Goal: Transaction & Acquisition: Purchase product/service

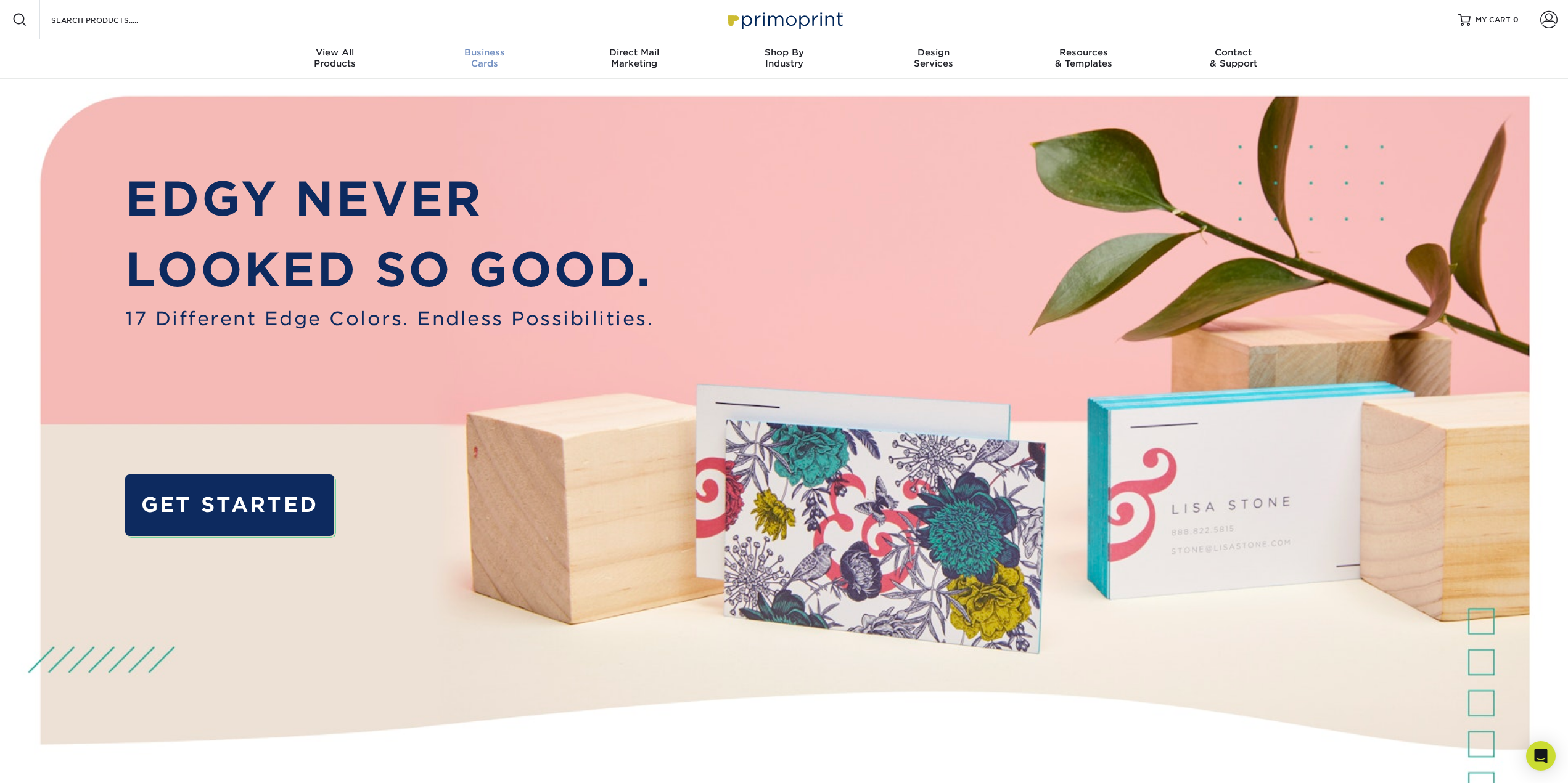
click at [493, 57] on span "Business" at bounding box center [484, 52] width 150 height 11
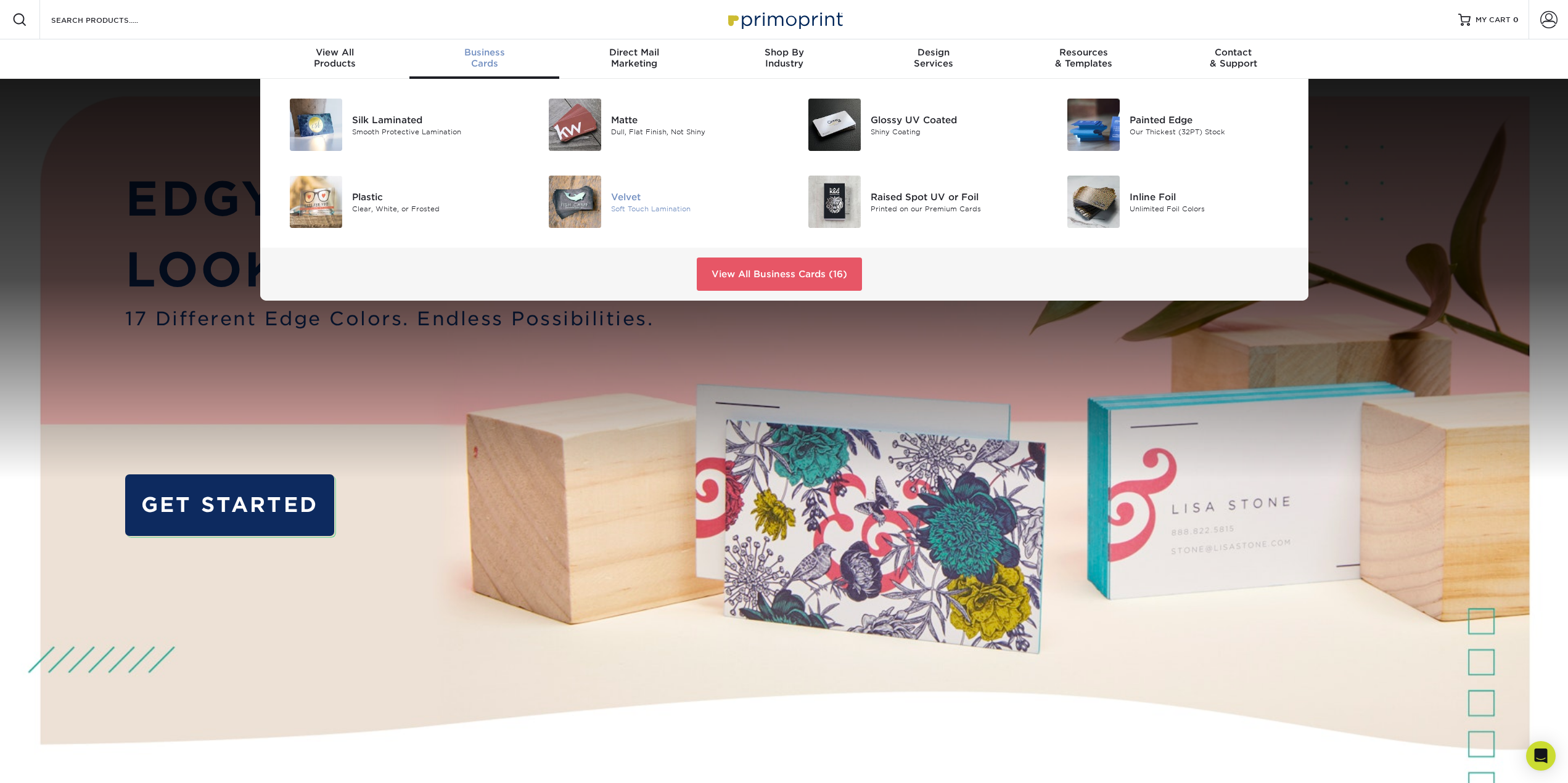
click at [599, 195] on img at bounding box center [575, 202] width 52 height 52
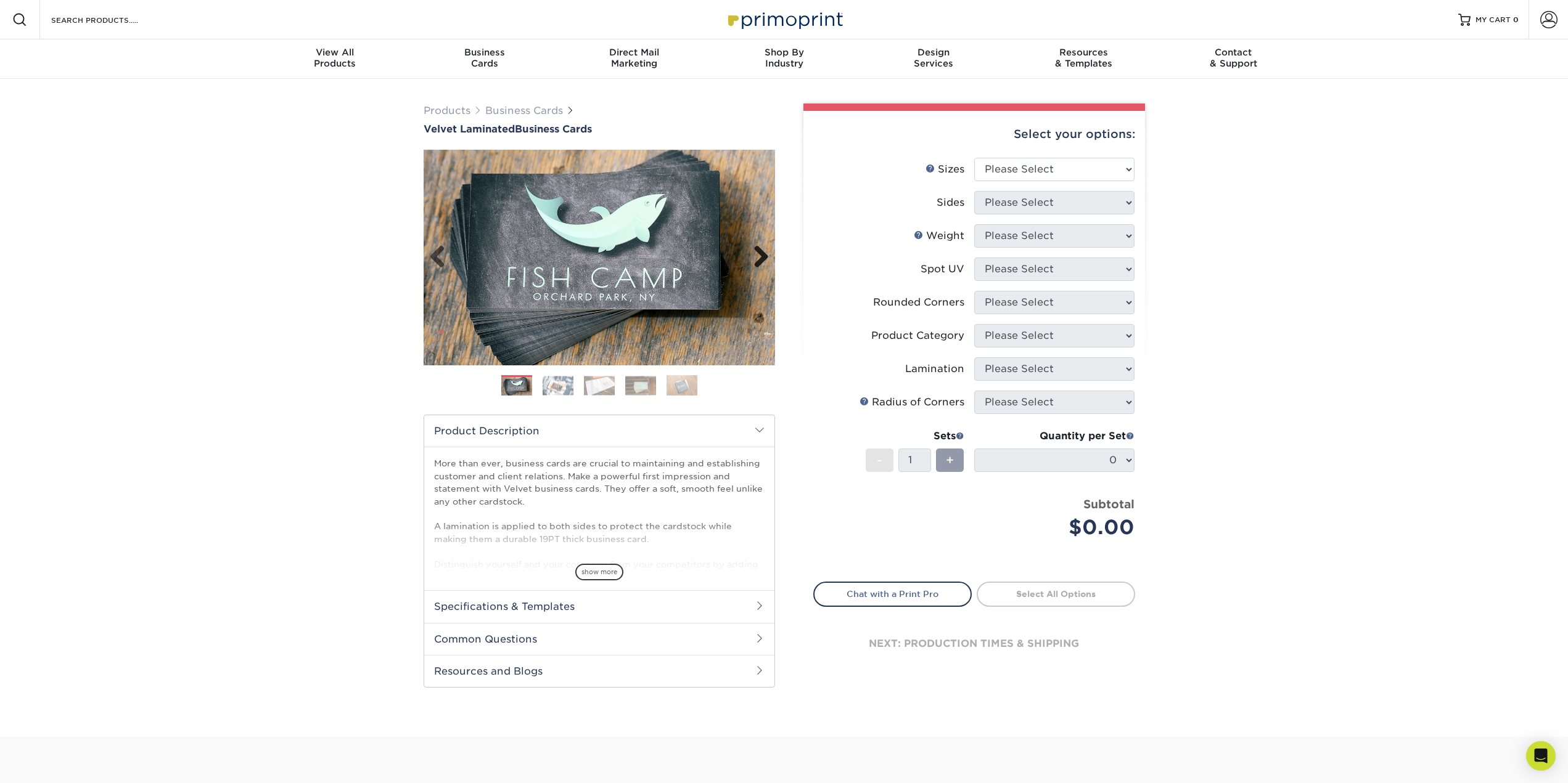
click at [755, 254] on link "Next" at bounding box center [757, 257] width 25 height 25
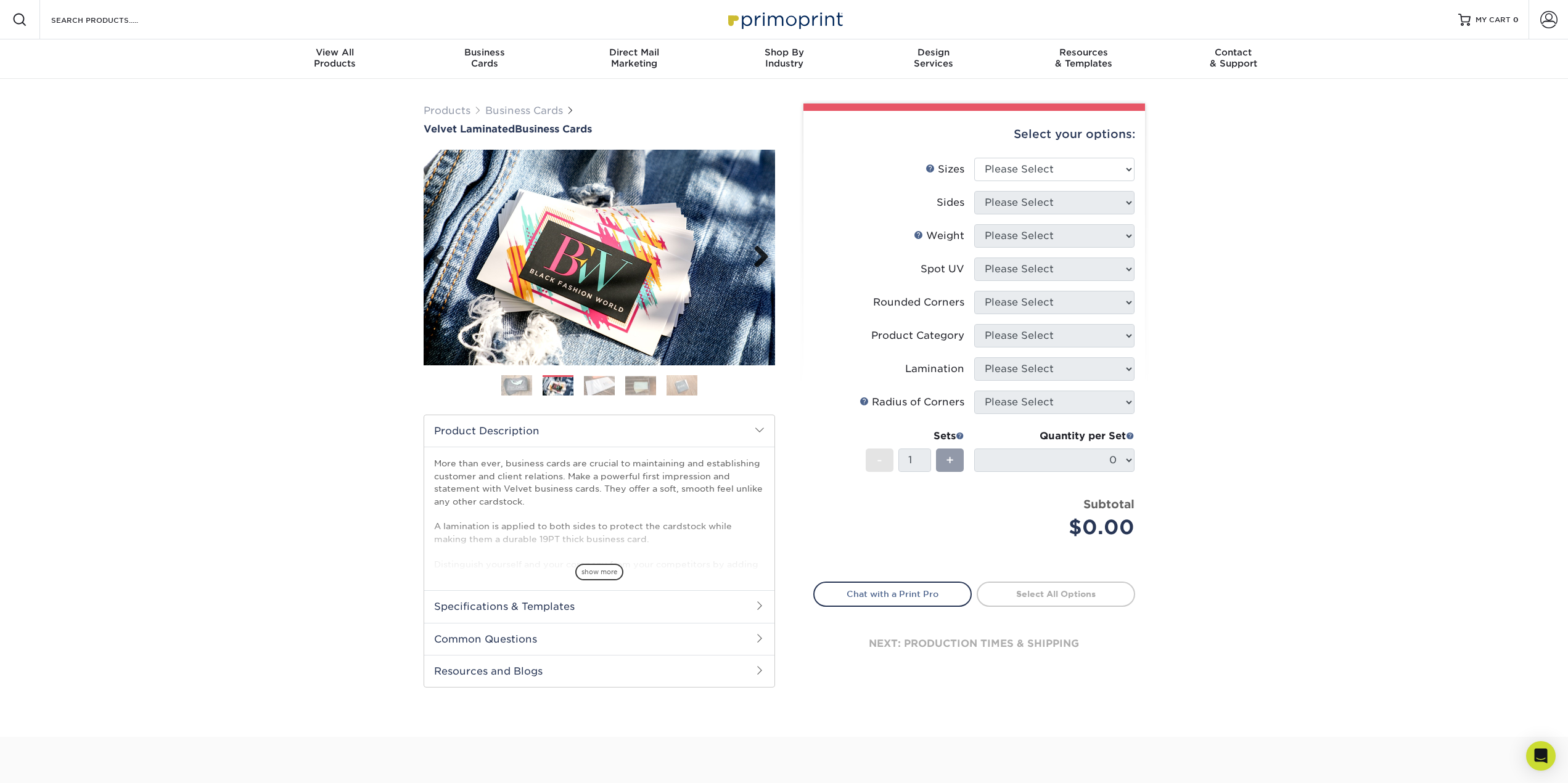
click at [756, 254] on link "Next" at bounding box center [757, 257] width 25 height 25
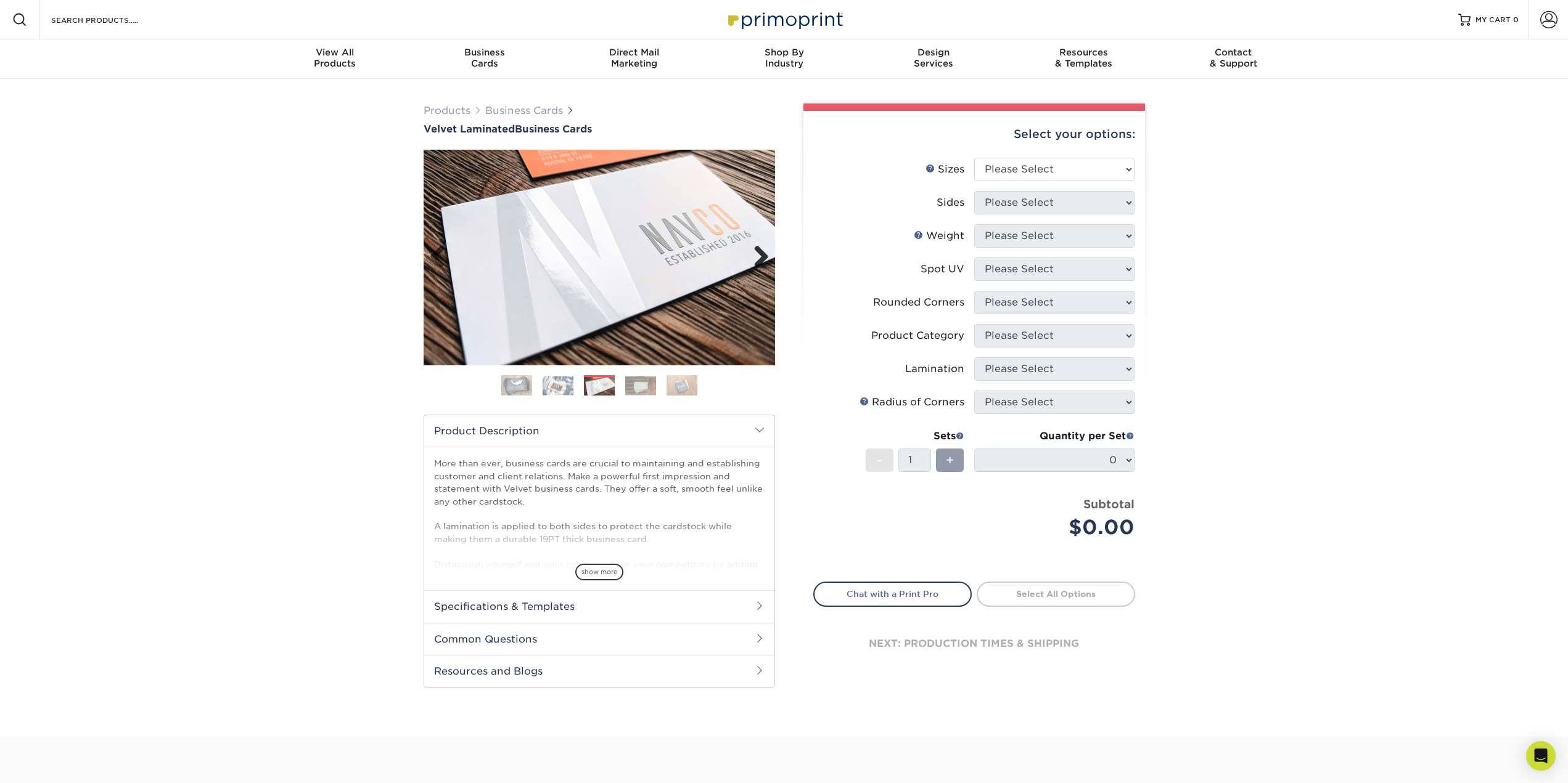
click at [756, 254] on link "Next" at bounding box center [757, 257] width 25 height 25
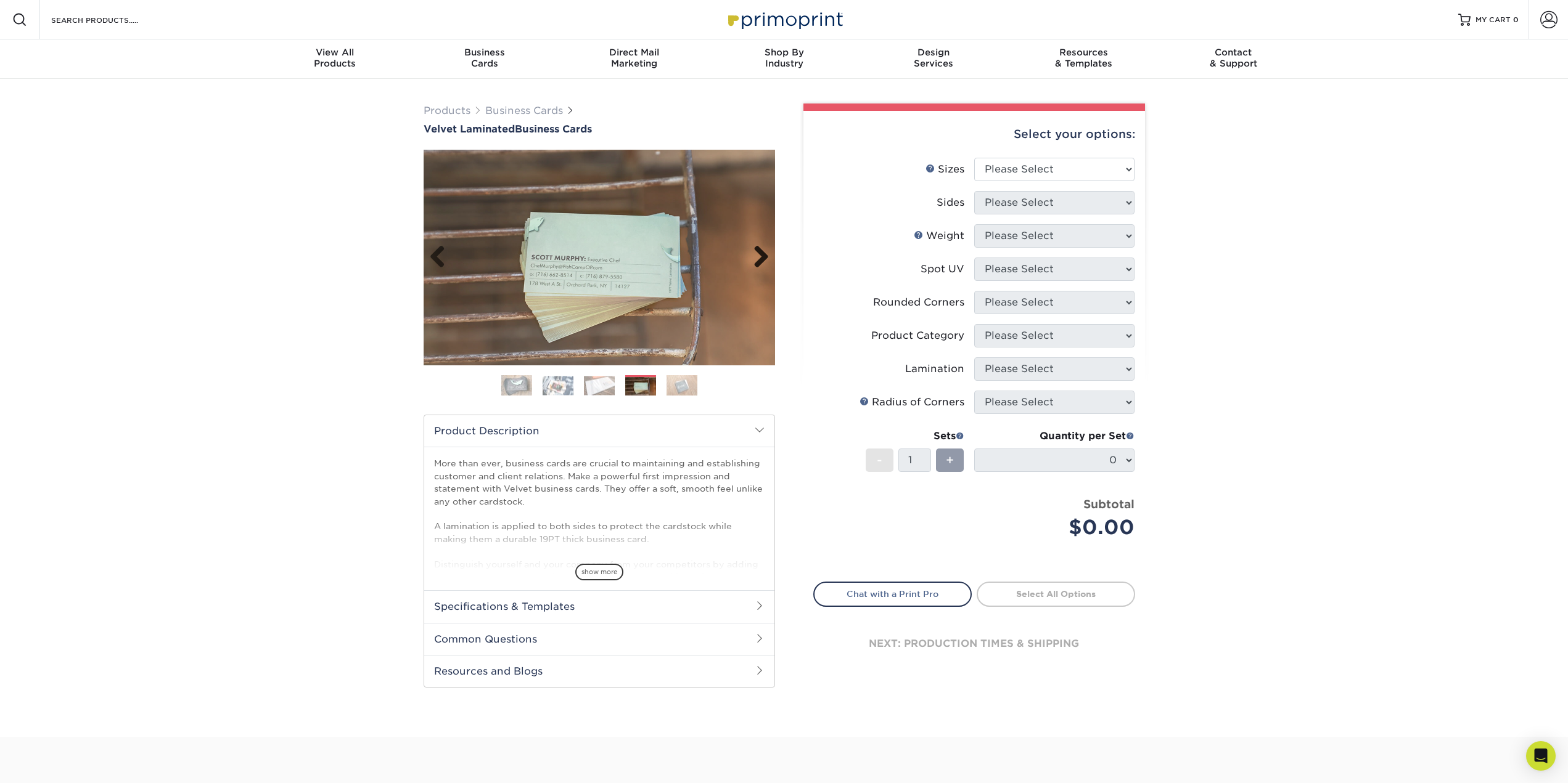
click at [756, 254] on link "Next" at bounding box center [757, 257] width 25 height 25
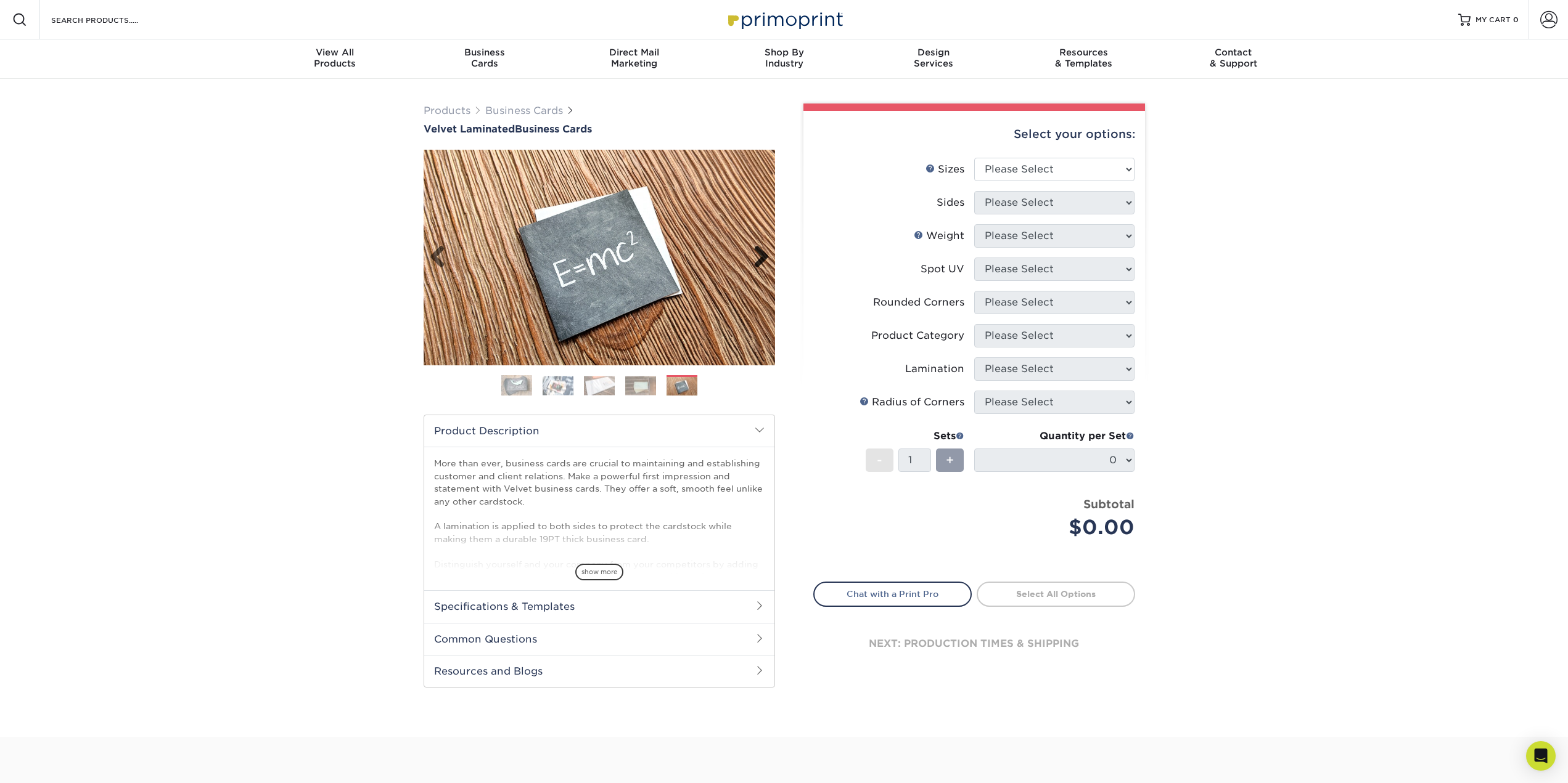
click at [756, 254] on link "Next" at bounding box center [757, 257] width 25 height 25
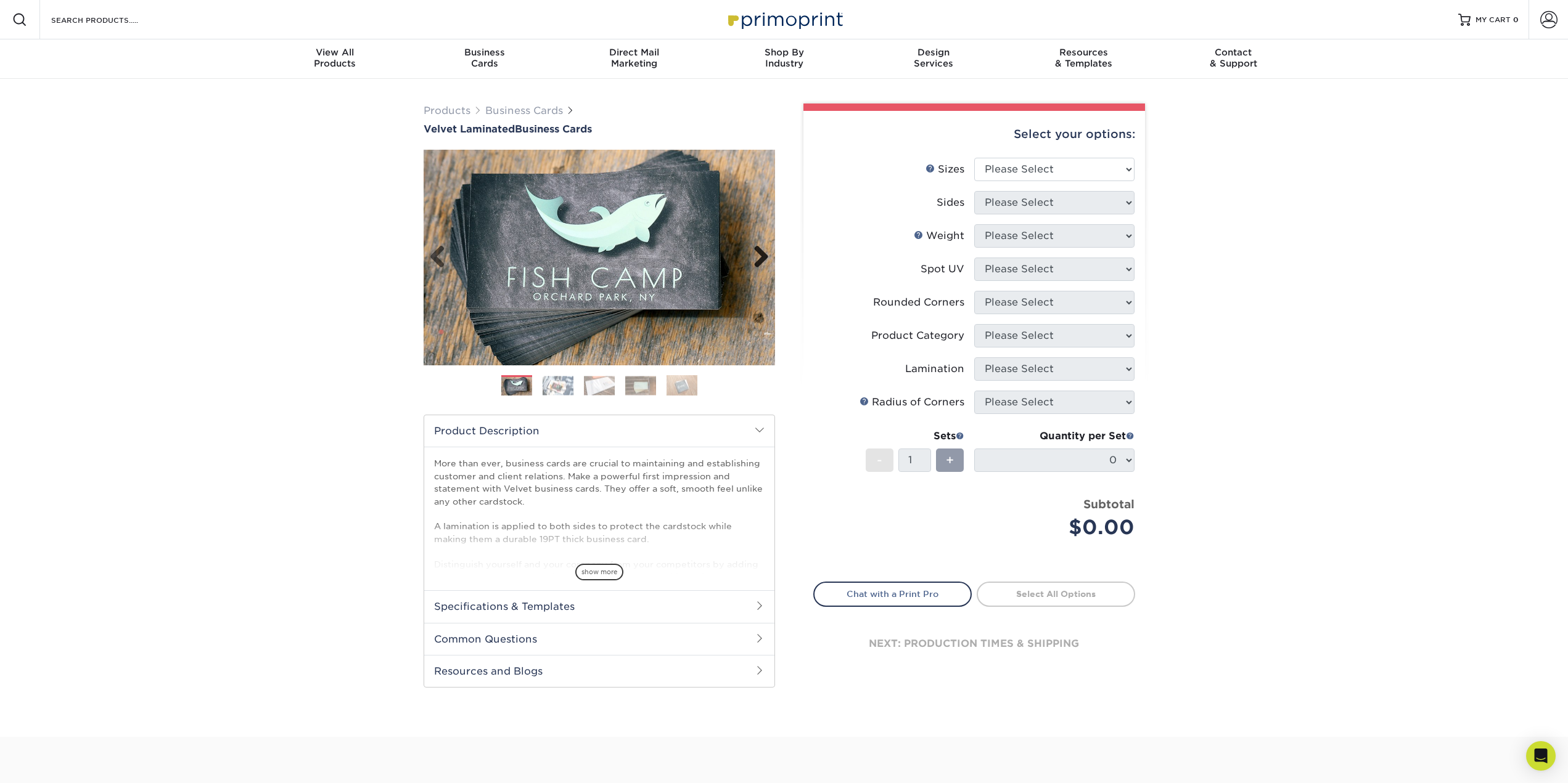
click at [756, 254] on link "Next" at bounding box center [757, 257] width 25 height 25
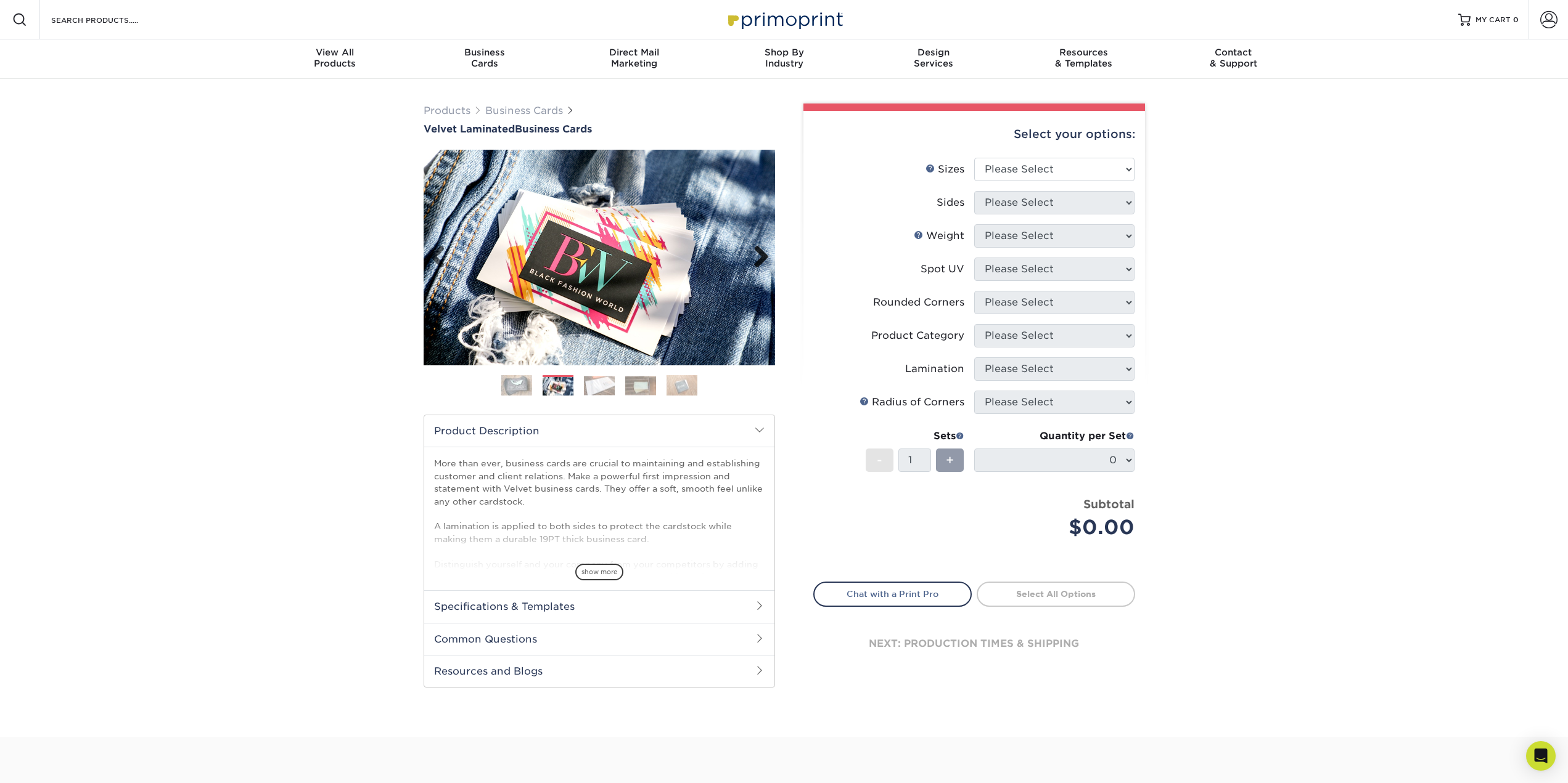
click at [756, 254] on link "Next" at bounding box center [757, 257] width 25 height 25
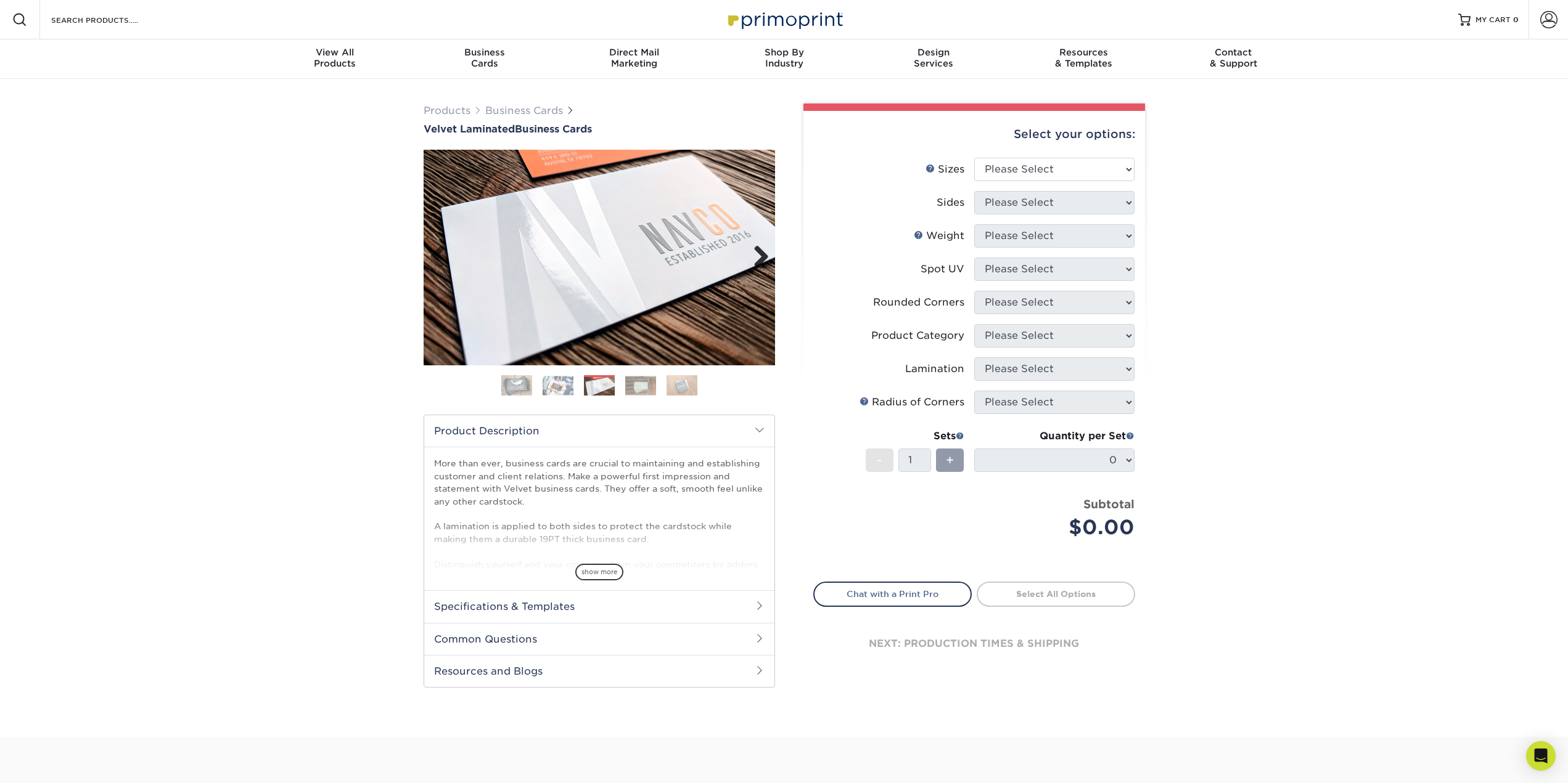
click at [756, 254] on link "Next" at bounding box center [757, 257] width 25 height 25
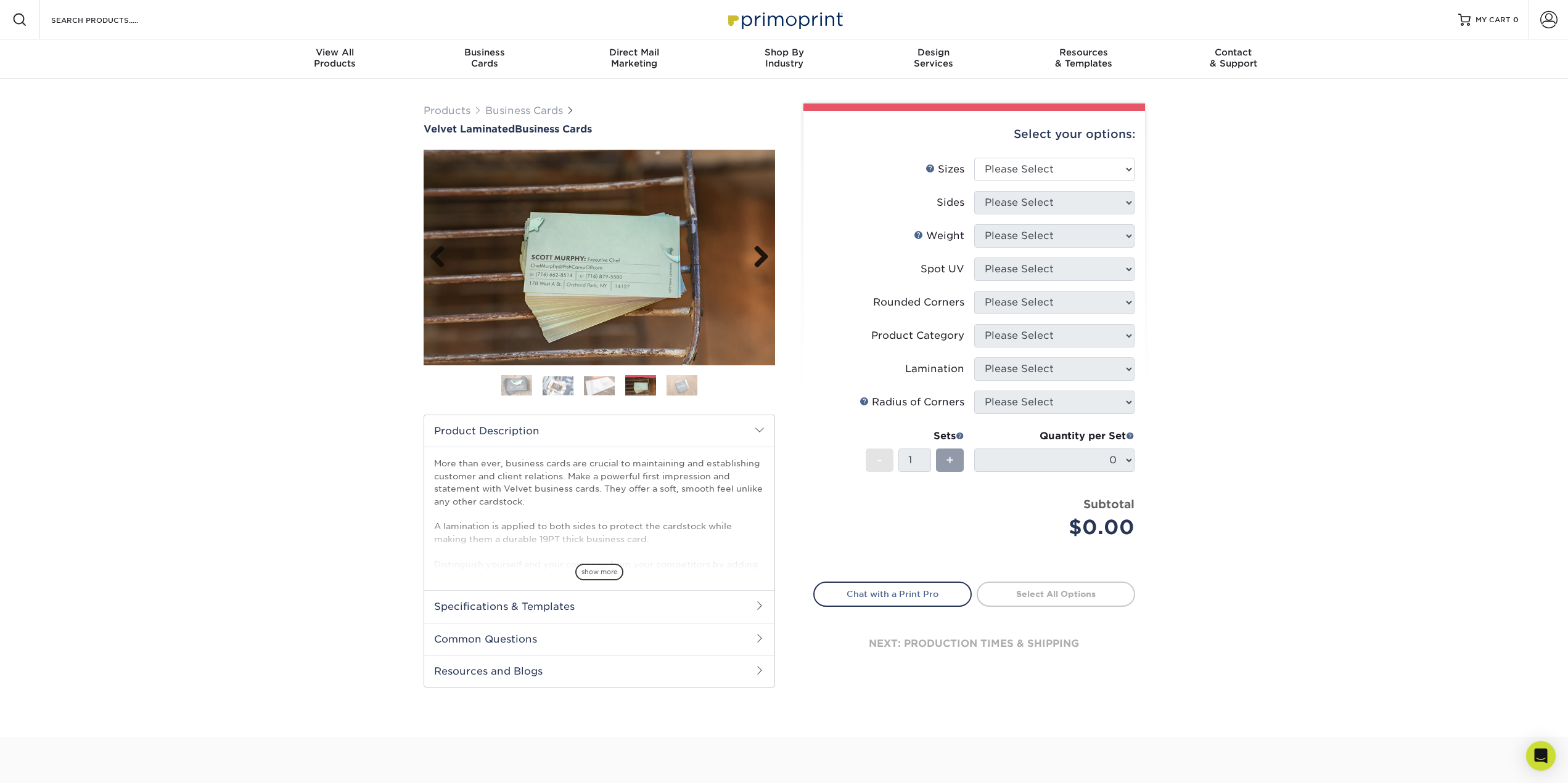
click at [756, 254] on link "Next" at bounding box center [757, 257] width 25 height 25
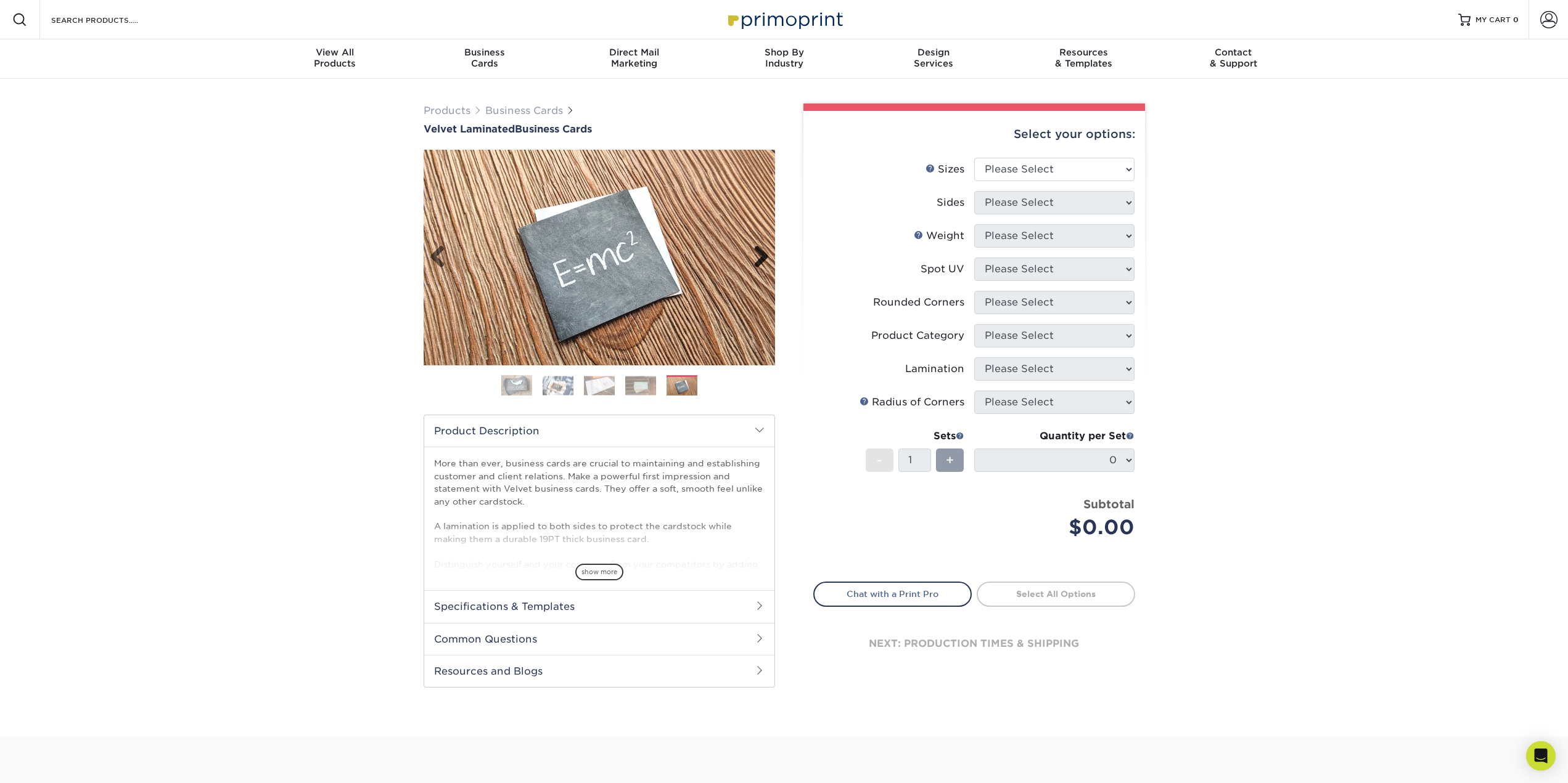
click at [756, 254] on link "Next" at bounding box center [757, 257] width 25 height 25
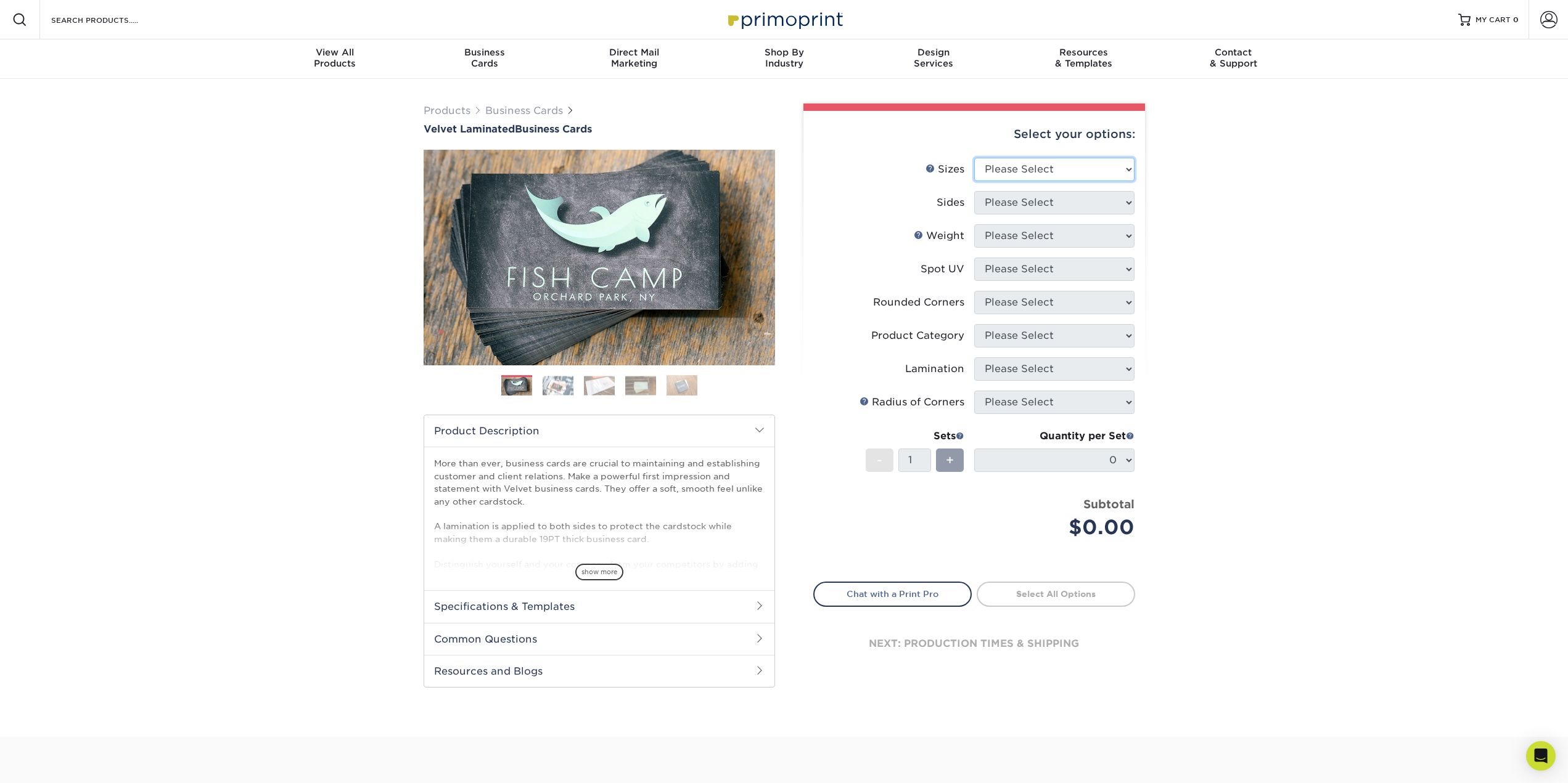
click at [1056, 170] on select "Please Select 1.5" x 3.5" - Mini 1.75" x 3.5" - Mini 2" x 2" - Square 2" x 3" -…" at bounding box center [1054, 169] width 160 height 24
select select "2.00x3.50"
click at [974, 158] on select "Please Select 1.5" x 3.5" - Mini 1.75" x 3.5" - Mini 2" x 2" - Square 2" x 3" -…" at bounding box center [1054, 169] width 160 height 24
click at [1079, 203] on select "Please Select Print Both Sides Print Front Only" at bounding box center [1054, 203] width 160 height 24
select select "13abbda7-1d64-4f25-8bb2-c179b224825d"
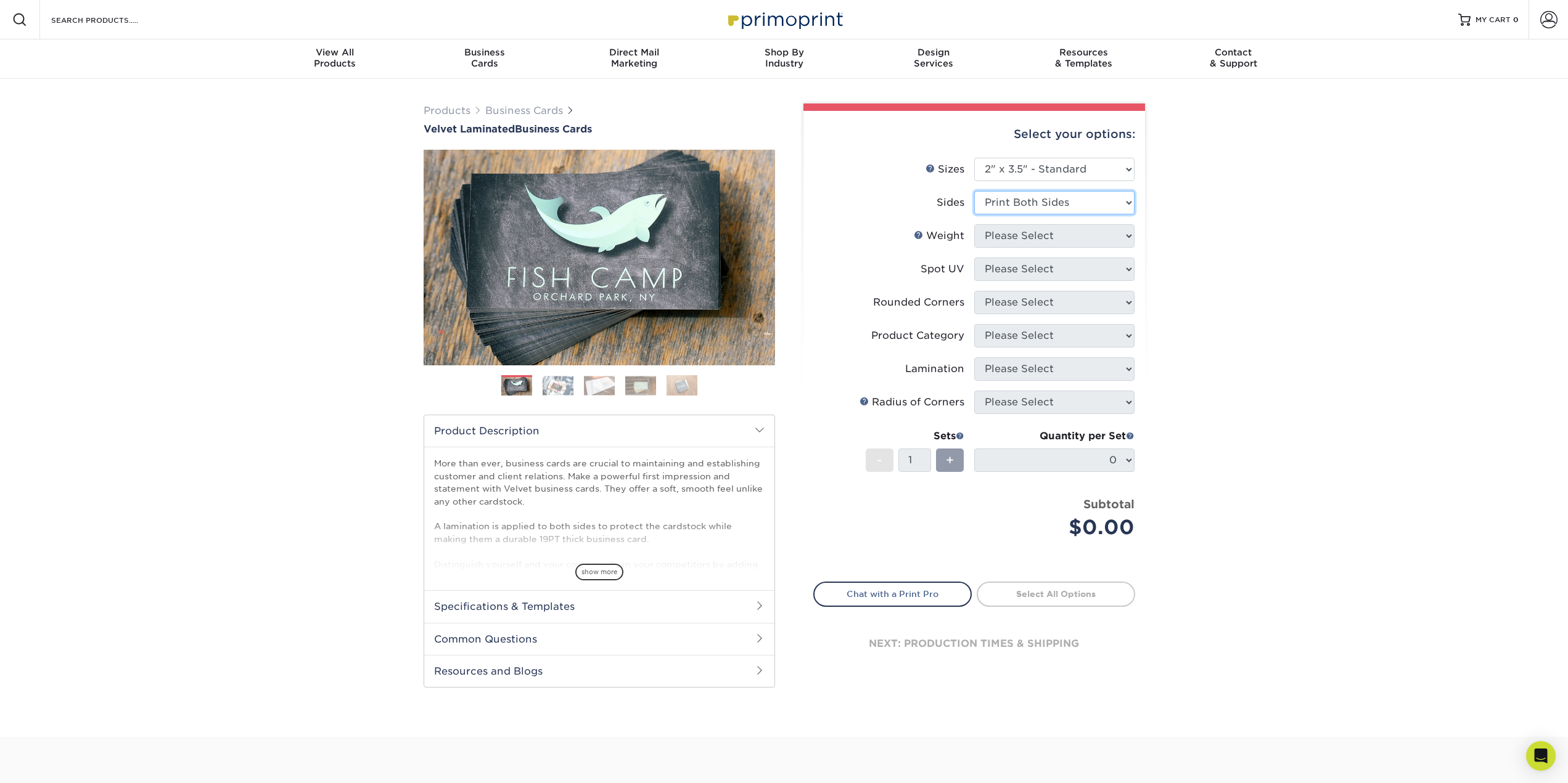
click at [974, 191] on select "Please Select Print Both Sides Print Front Only" at bounding box center [1054, 203] width 160 height 24
click at [1066, 238] on select "Please Select 16PT" at bounding box center [1054, 236] width 160 height 24
select select "16PT"
click at [974, 224] on select "Please Select 16PT" at bounding box center [1054, 236] width 160 height 24
click at [1058, 269] on select "Please Select No Spot UV Front and Back (Both Sides) Front Only Back Only" at bounding box center [1054, 269] width 160 height 24
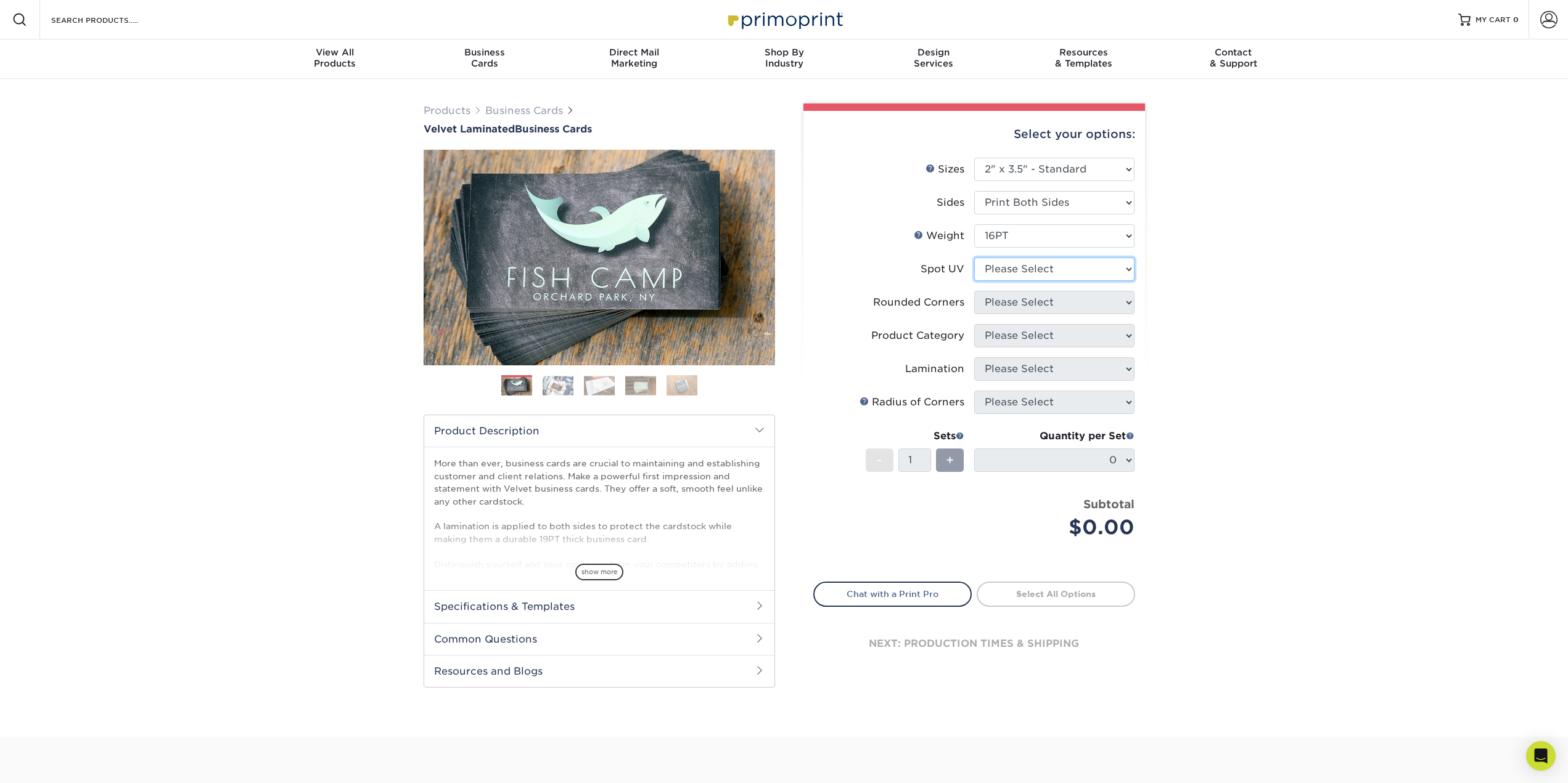
select select "0"
click at [974, 257] on select "Please Select No Spot UV Front and Back (Both Sides) Front Only Back Only" at bounding box center [1054, 269] width 160 height 24
click at [1061, 301] on select "Please Select Yes - Round 2 Corners Yes - Round 4 Corners No" at bounding box center [1054, 303] width 160 height 24
select select "7672df9e-0e0a-464d-8e1f-920c575e4da3"
click at [974, 291] on select "Please Select Yes - Round 2 Corners Yes - Round 4 Corners No" at bounding box center [1054, 303] width 160 height 24
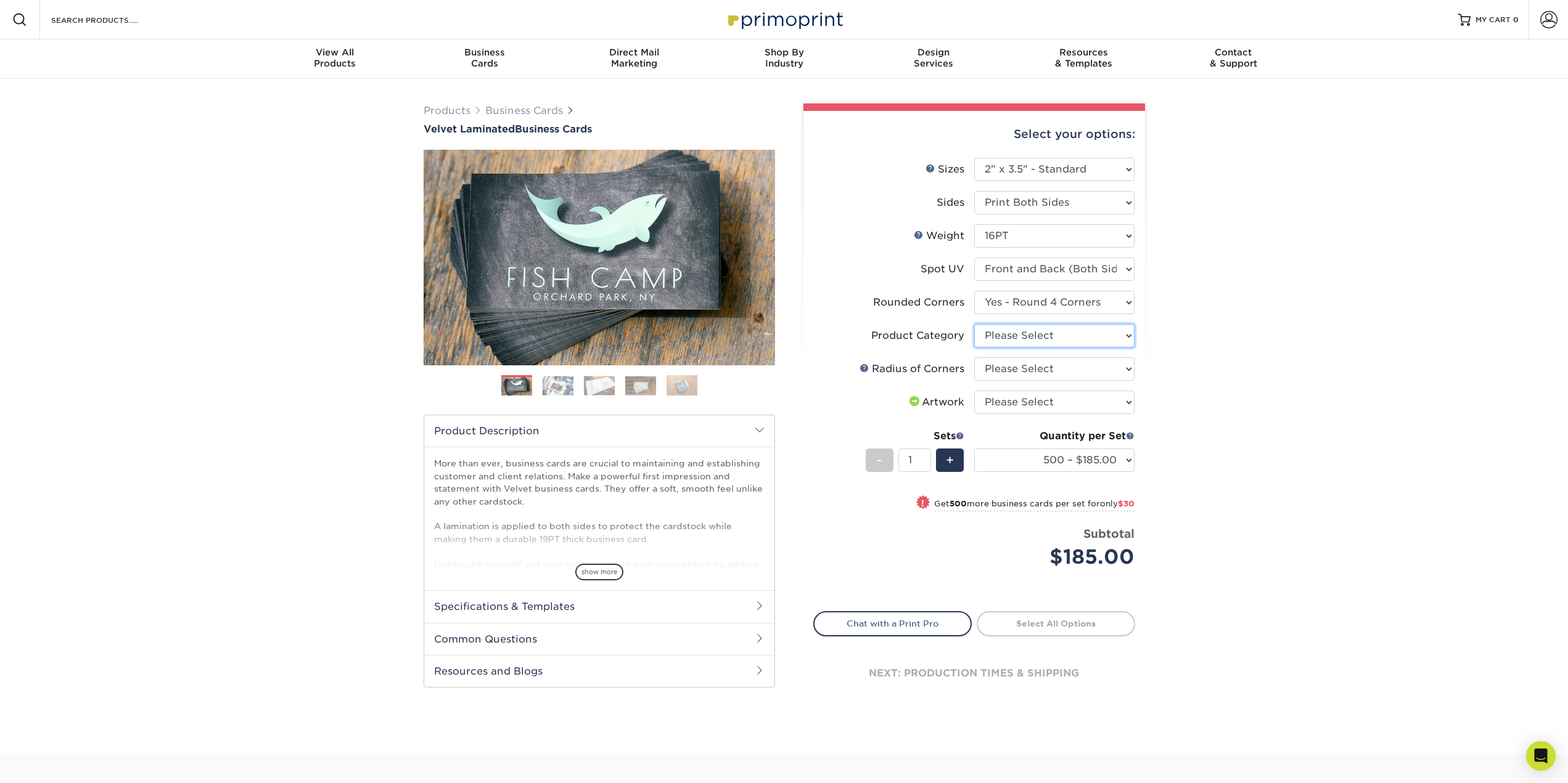
click at [1098, 336] on select "Please Select Business Cards" at bounding box center [1054, 336] width 160 height 24
select select "3b5148f1-0588-4f88-a218-97bcfdce65c1"
click at [974, 324] on select "Please Select Business Cards" at bounding box center [1054, 336] width 160 height 24
click at [1109, 363] on select "Please Select Rounded 1/8" Rounded 1/4"" at bounding box center [1054, 369] width 160 height 24
click at [866, 370] on link at bounding box center [864, 368] width 10 height 10
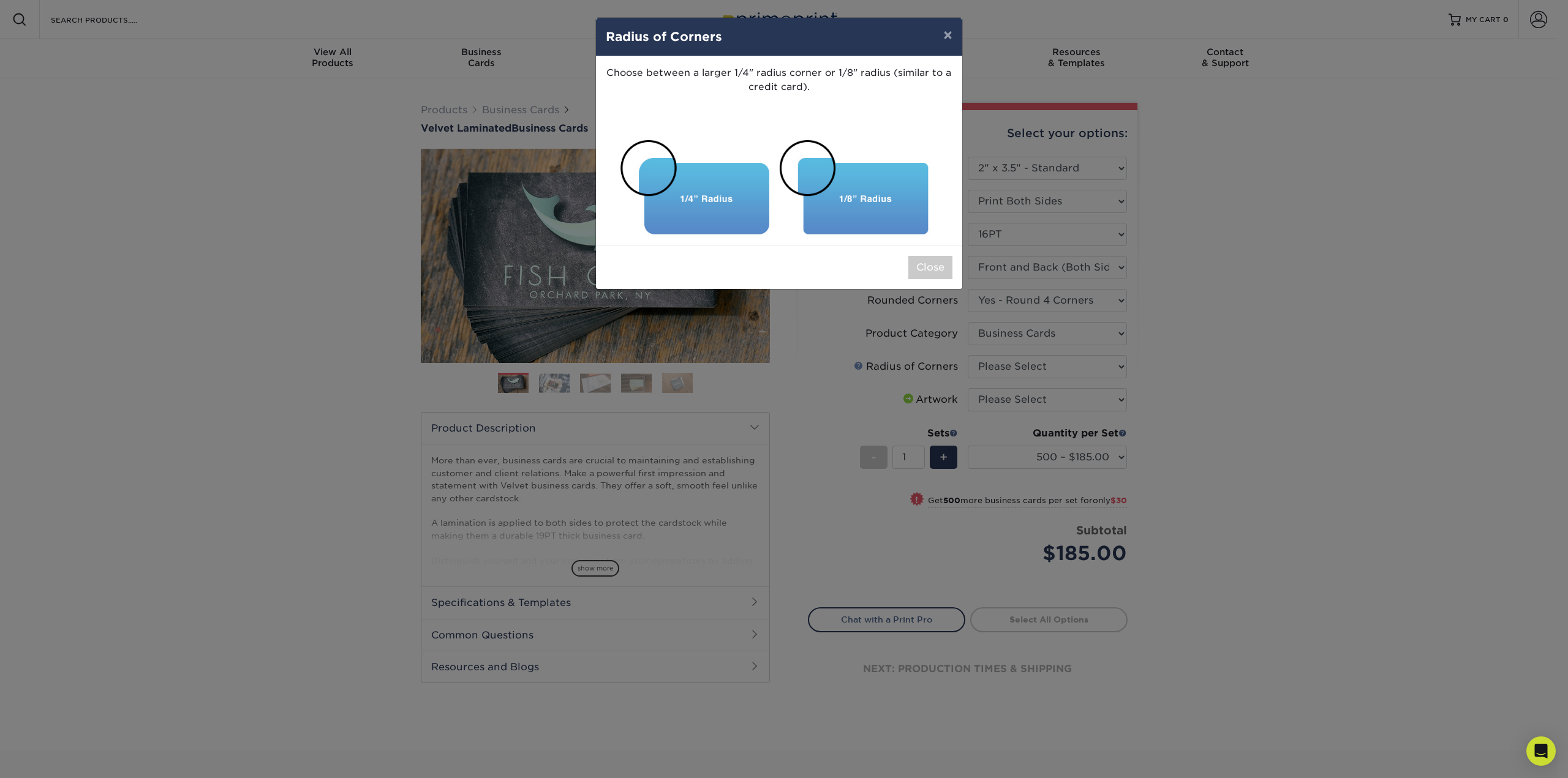
click at [861, 367] on div "× Radius of Corners Choose between a larger 1/4" radius corner or 1/8" radius (…" at bounding box center [784, 389] width 1568 height 778
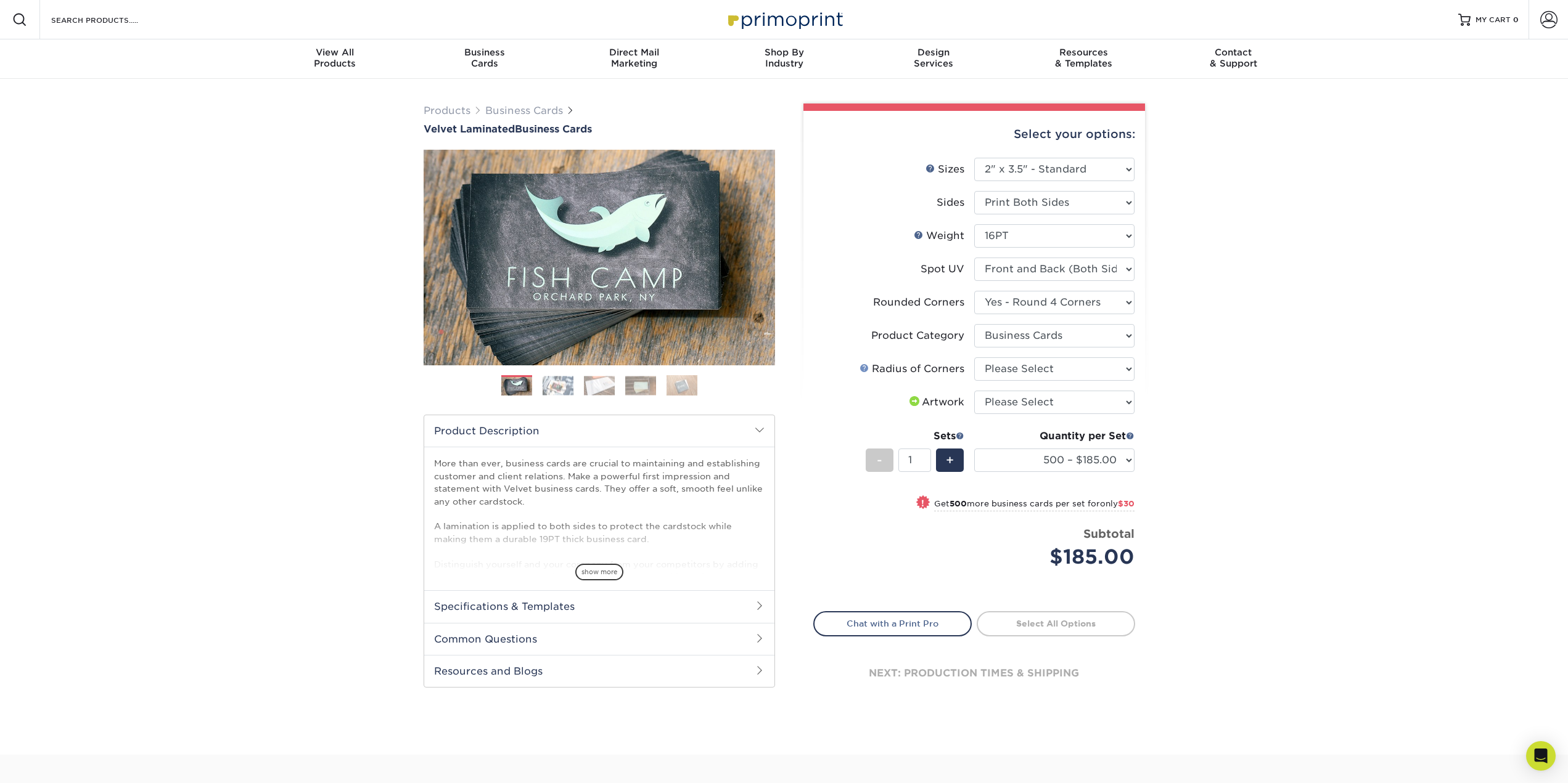
click at [866, 370] on link at bounding box center [864, 368] width 10 height 10
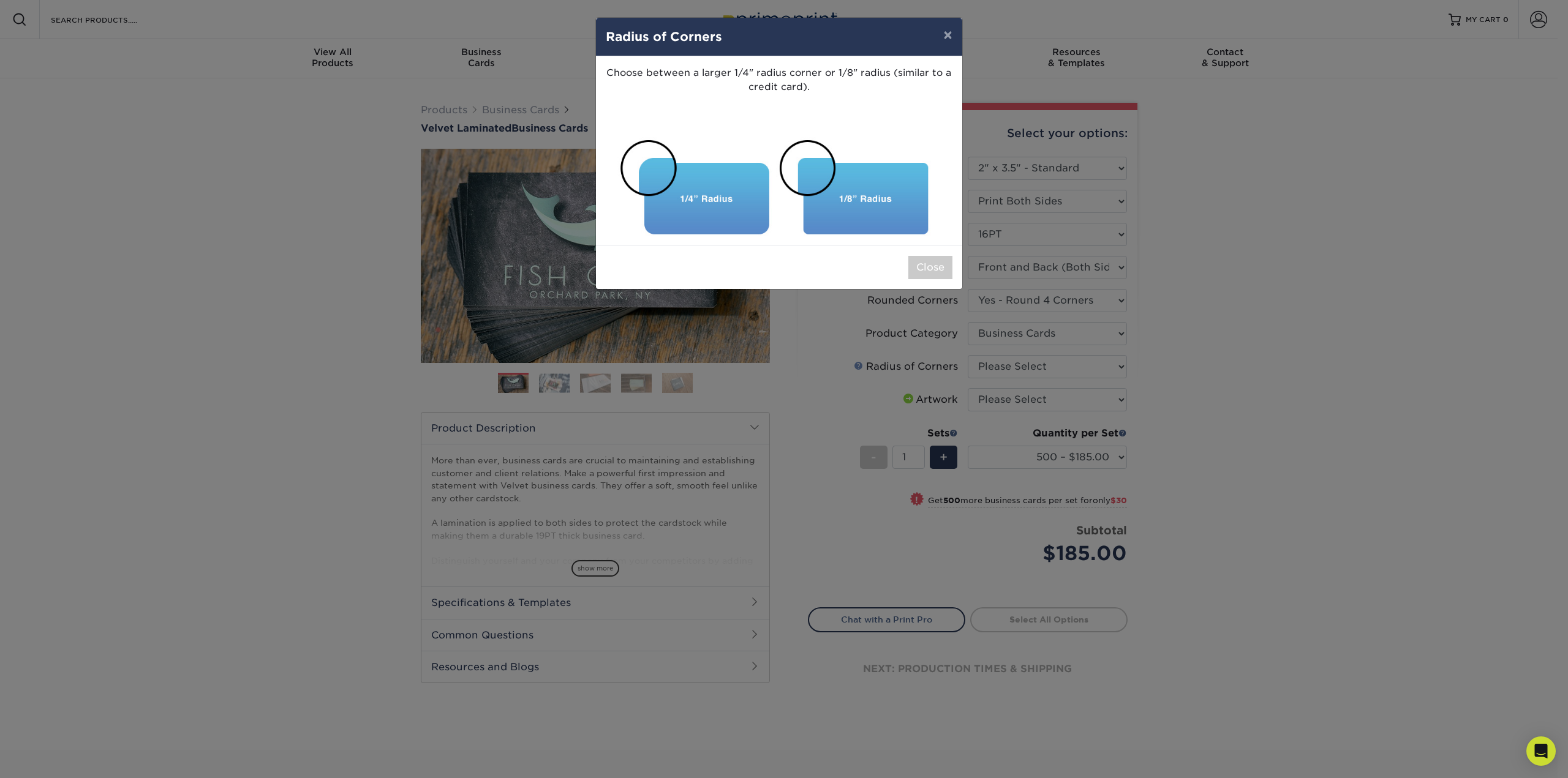
click at [861, 367] on div "× Radius of Corners Choose between a larger 1/4" radius corner or 1/8" radius (…" at bounding box center [784, 389] width 1568 height 778
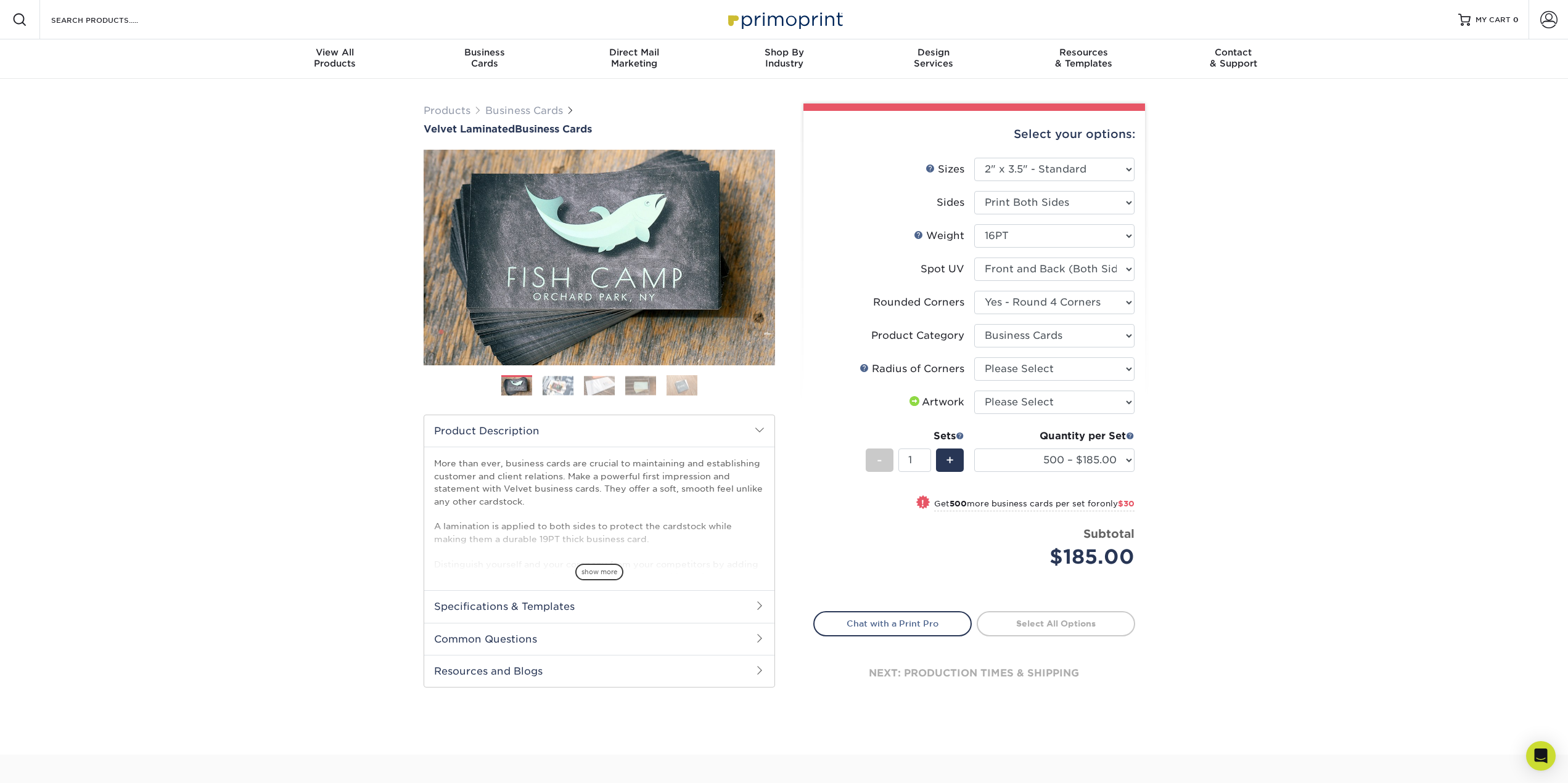
click at [871, 368] on div "Radius of Corners" at bounding box center [911, 369] width 105 height 15
click at [867, 368] on link at bounding box center [864, 368] width 10 height 10
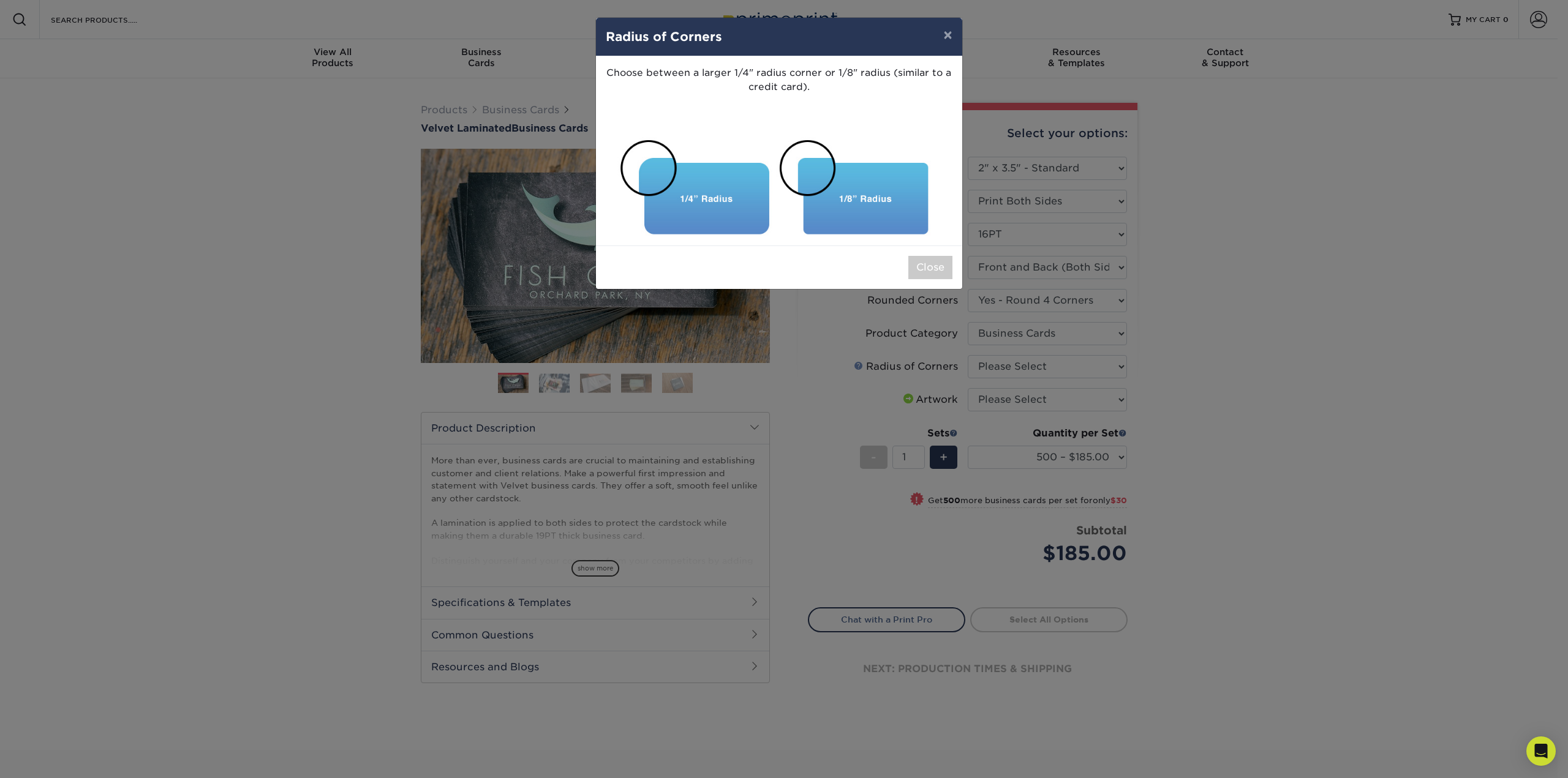
click at [862, 365] on div "× Radius of Corners Choose between a larger 1/4" radius corner or 1/8" radius (…" at bounding box center [784, 389] width 1568 height 778
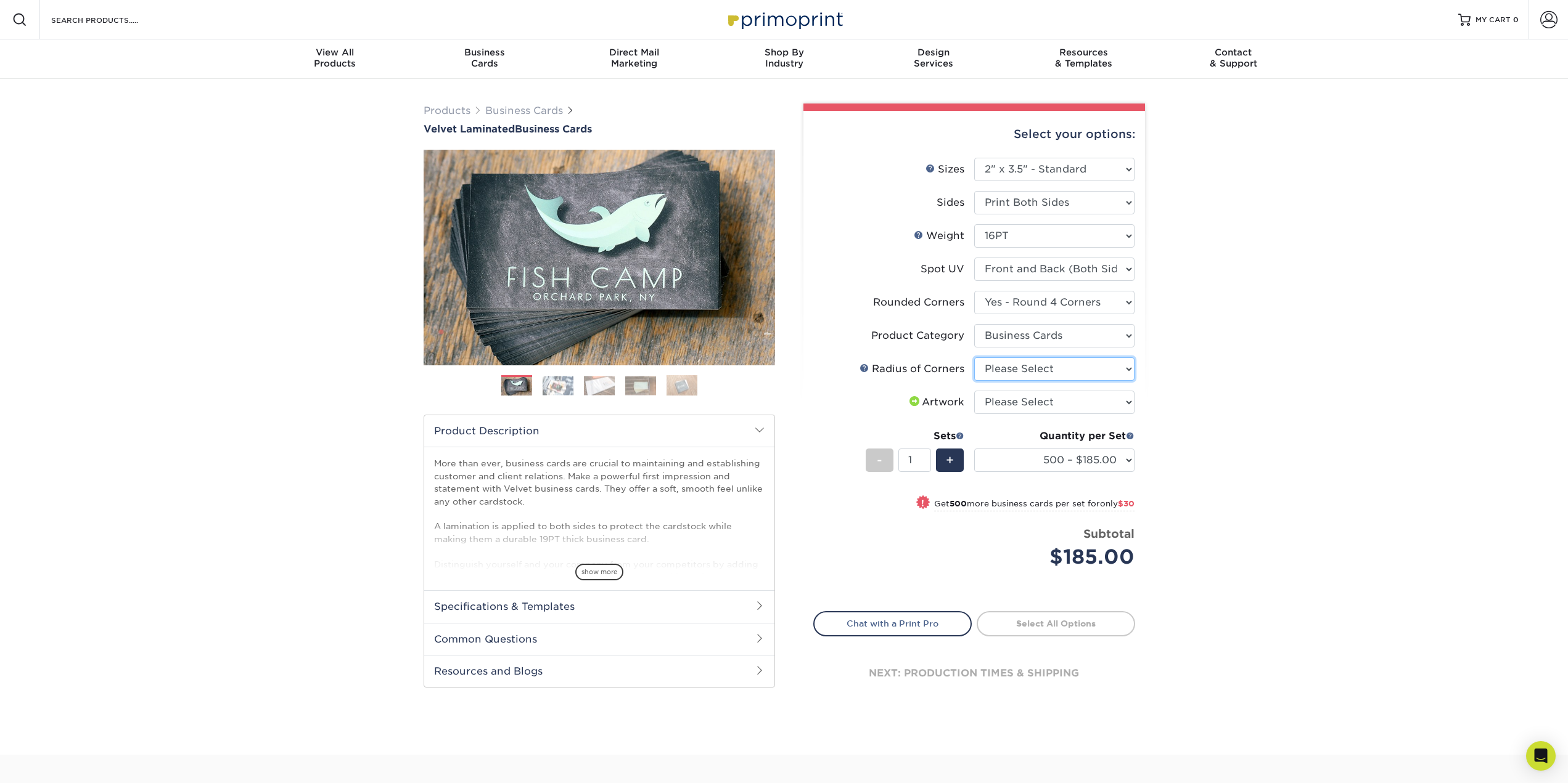
click at [1089, 376] on select "Please Select Rounded 1/8" Rounded 1/4"" at bounding box center [1054, 369] width 160 height 24
select select "479fbfe7-6a0c-4895-8c9a-81739b7486c9"
click at [974, 357] on select "Please Select Rounded 1/8" Rounded 1/4"" at bounding box center [1054, 369] width 160 height 24
click at [1068, 405] on select "Please Select I will upload files I need a design - $100" at bounding box center [1054, 402] width 160 height 24
select select "upload"
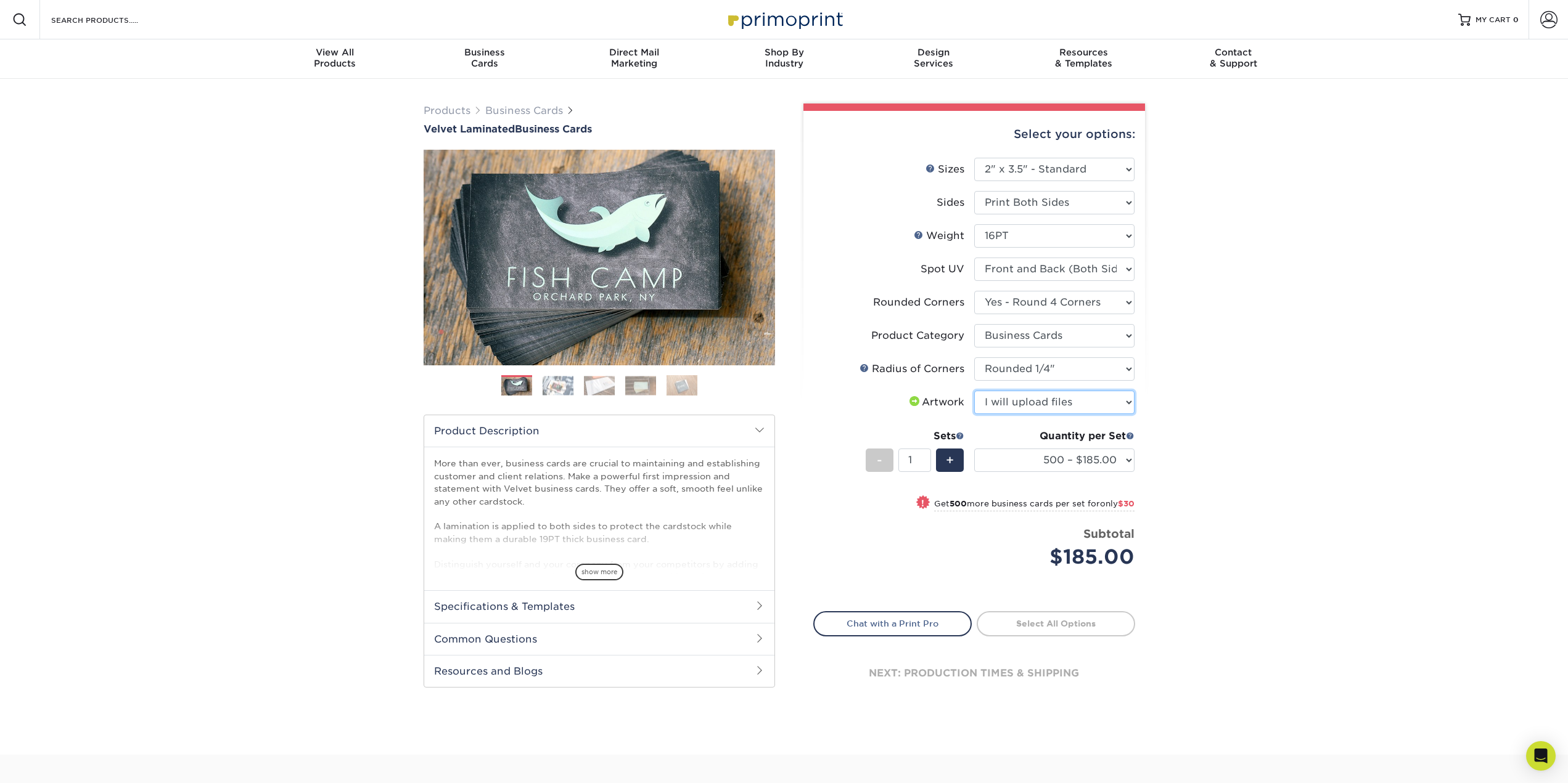
click at [974, 391] on select "Please Select I will upload files I need a design - $100" at bounding box center [1054, 402] width 160 height 24
click at [1118, 461] on select "500 – $185.00 1000 – $215.00 2500 – $518.00 5000 – $869.00 10000 – $1557.00" at bounding box center [1054, 460] width 160 height 24
click at [1209, 474] on div "Products Business Cards Velvet Laminated Business Cards Previous Next" at bounding box center [784, 417] width 1568 height 676
click at [744, 639] on h2 "Common Questions" at bounding box center [599, 639] width 350 height 32
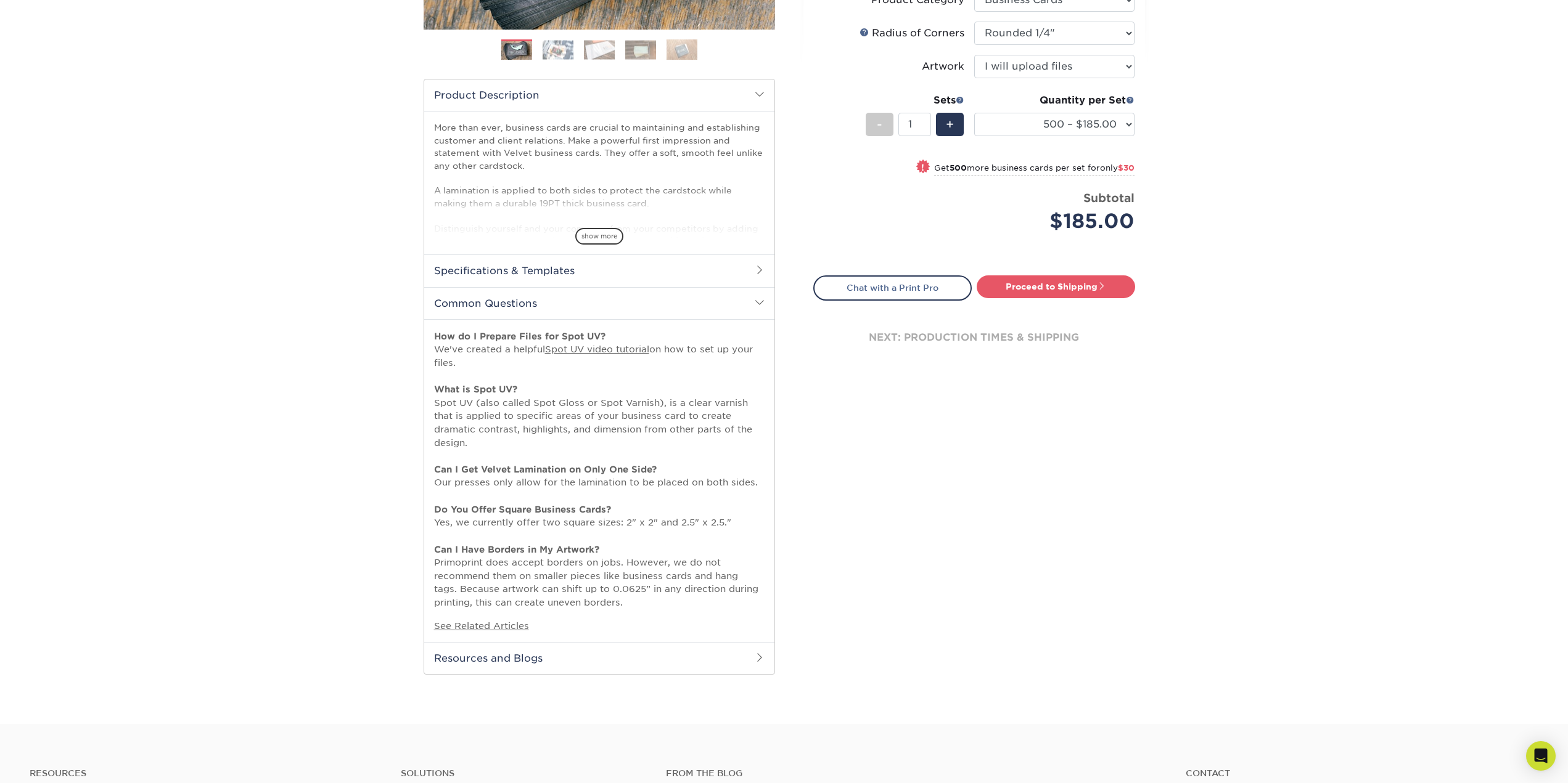
scroll to position [370, 0]
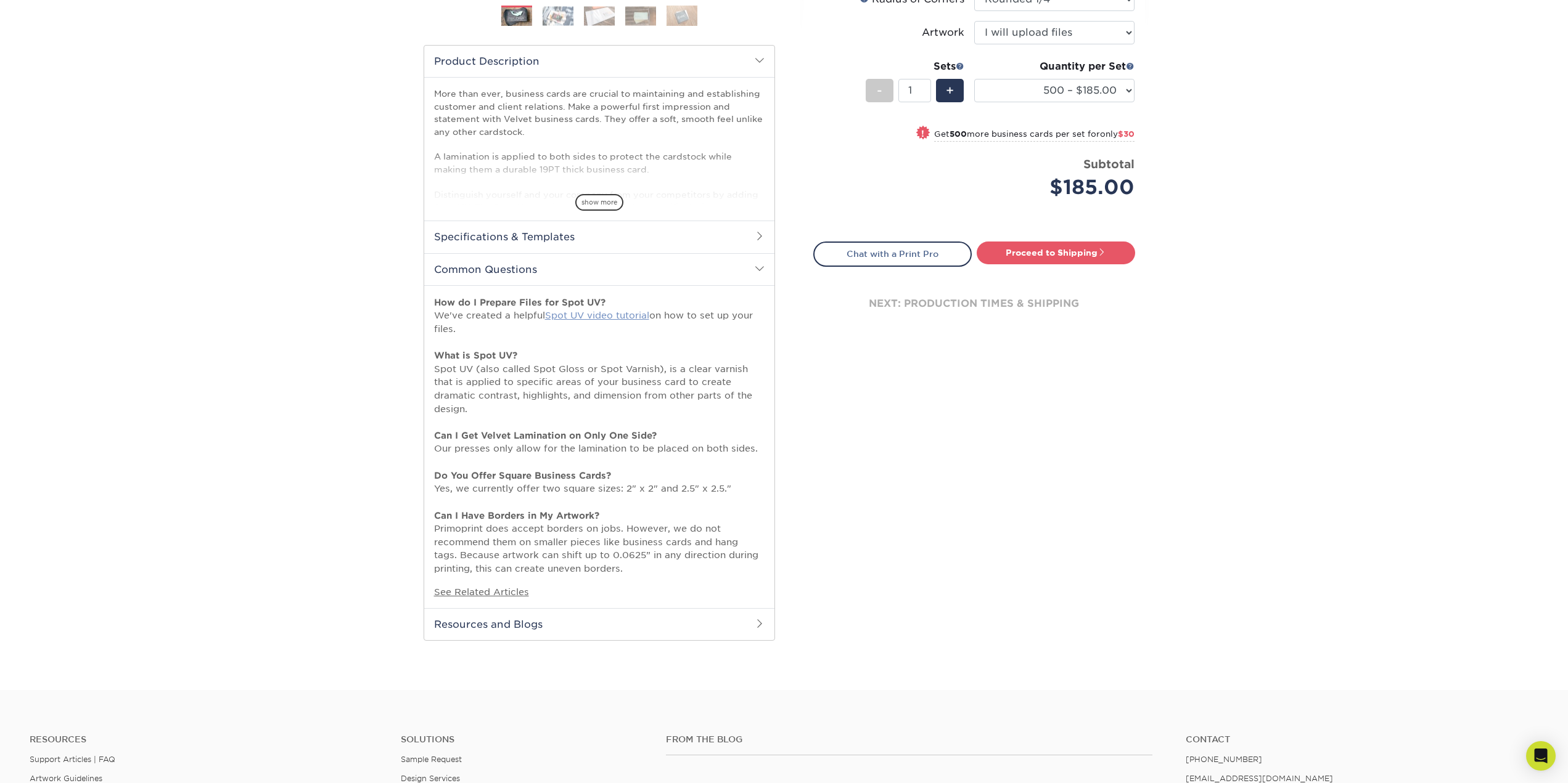
click at [577, 317] on link "Spot UV video tutorial" at bounding box center [597, 315] width 104 height 10
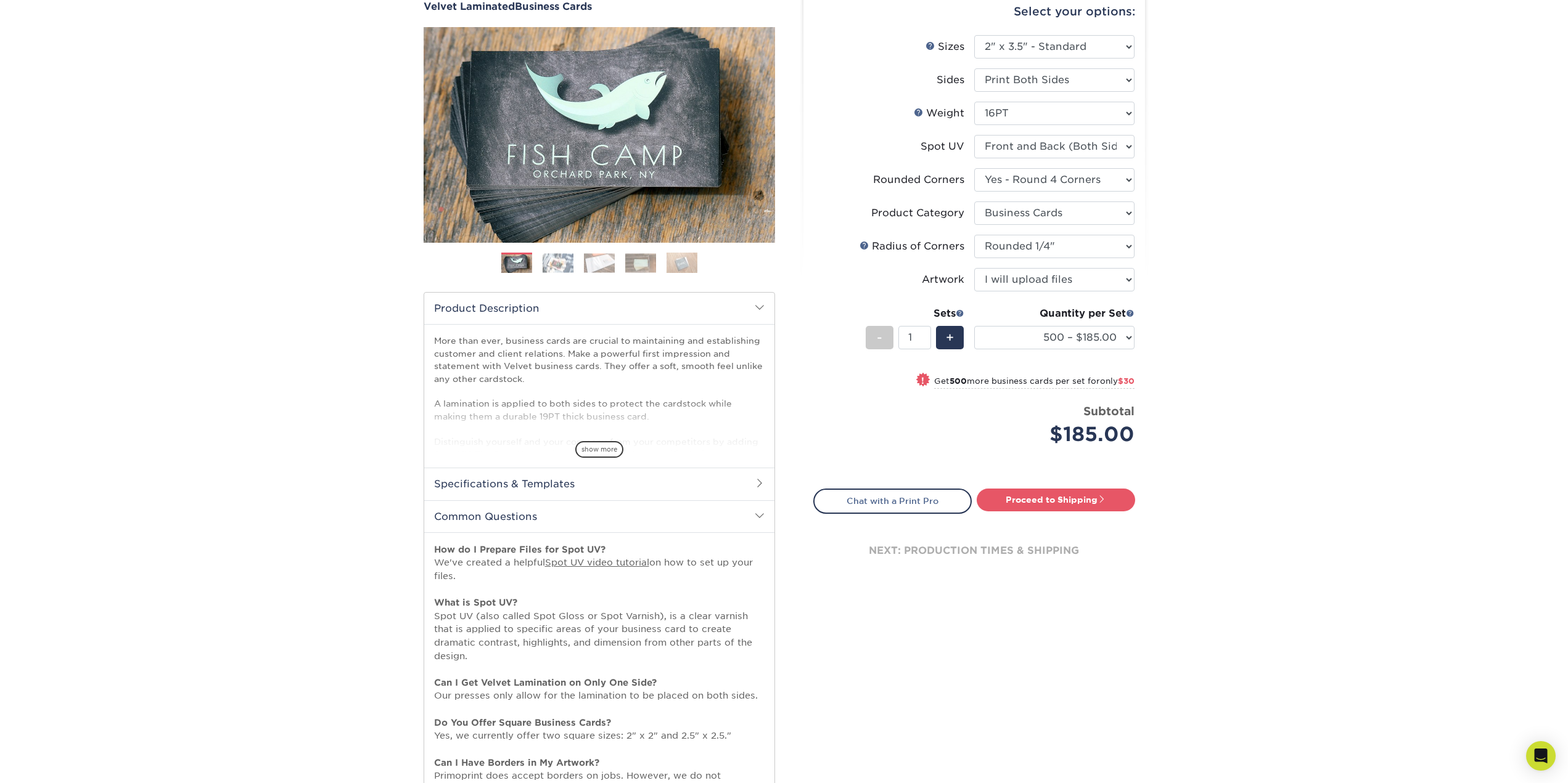
scroll to position [62, 0]
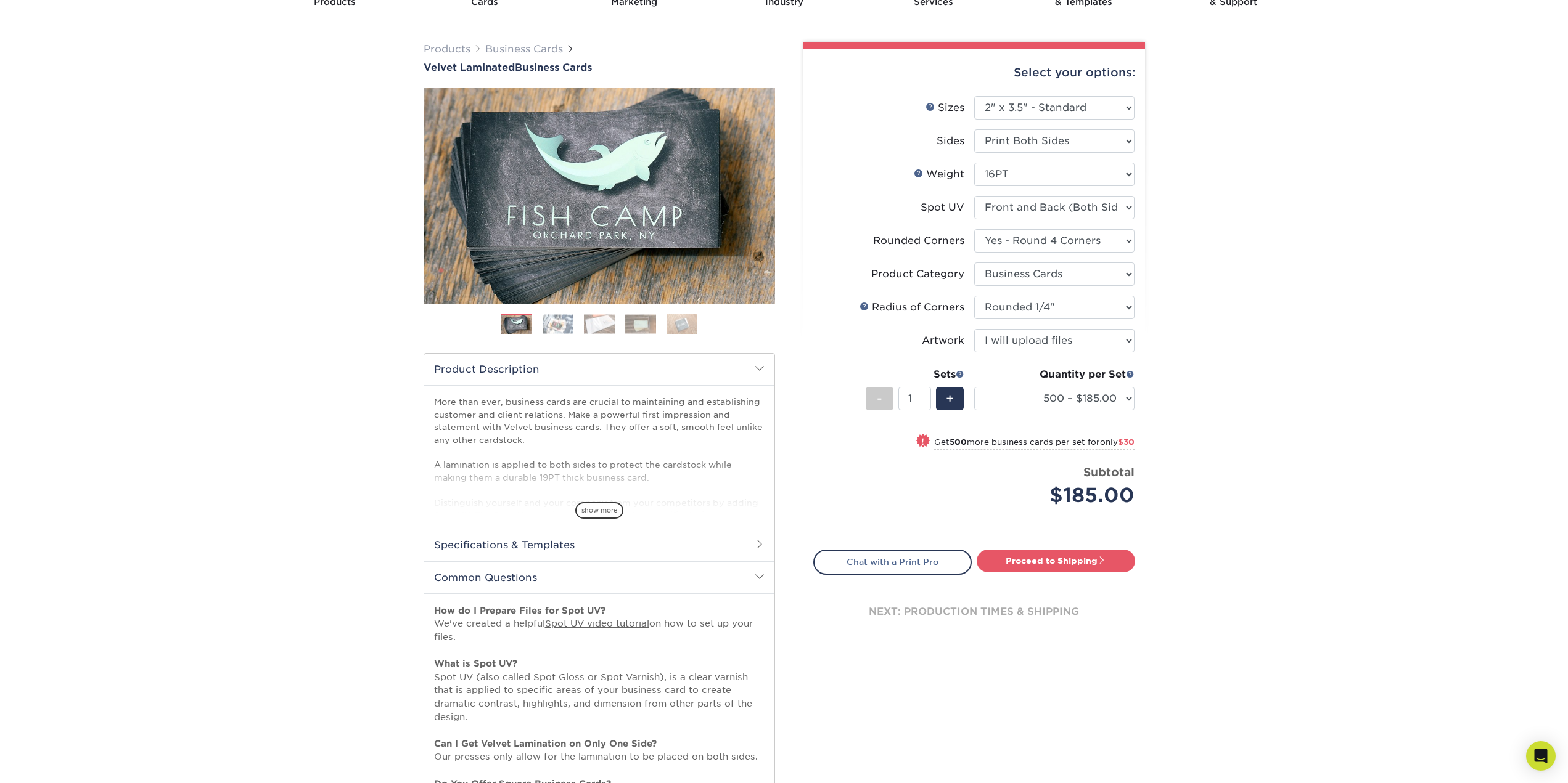
click at [553, 319] on img at bounding box center [558, 324] width 31 height 19
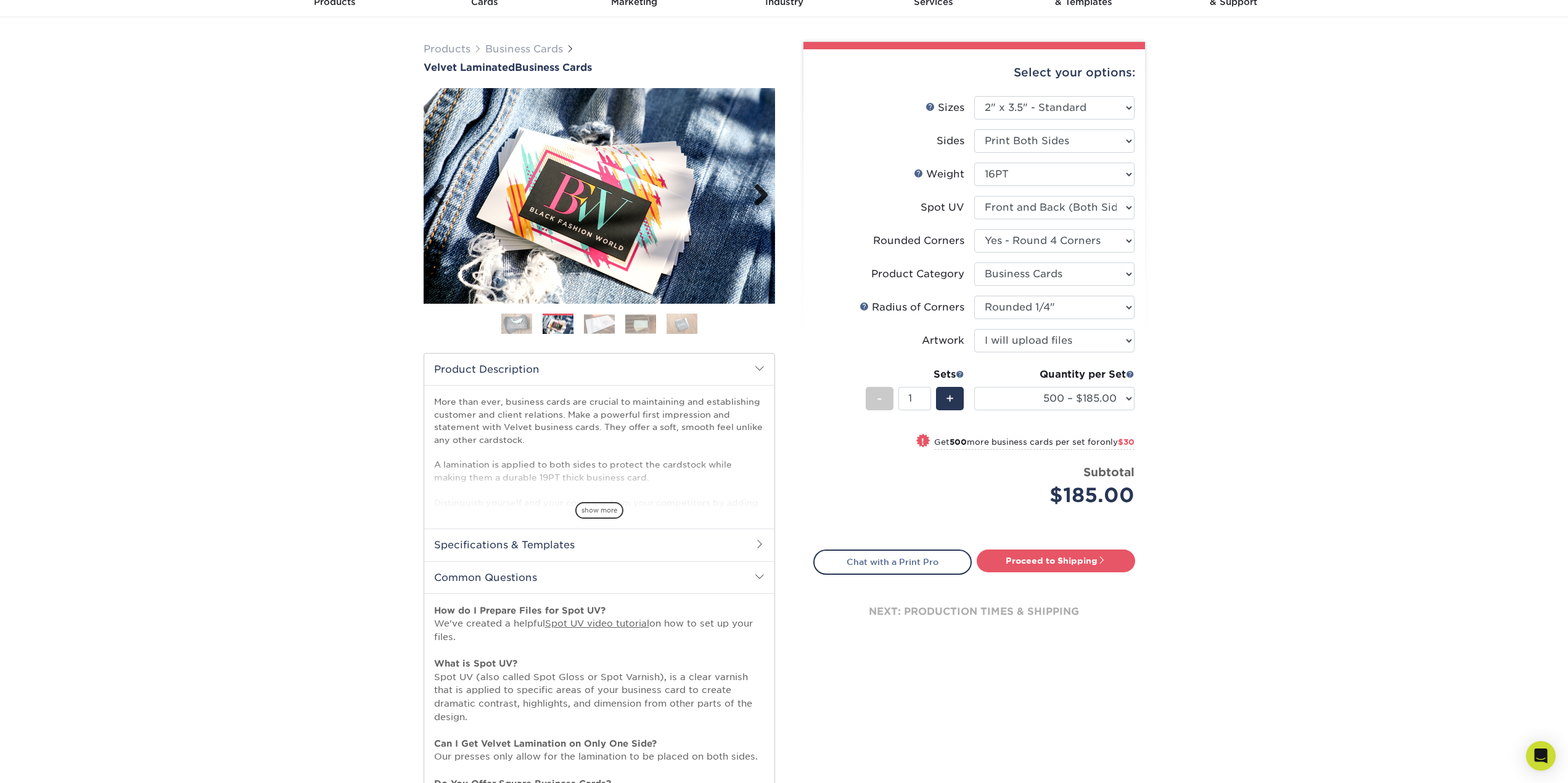
click at [755, 189] on link "Next" at bounding box center [757, 196] width 25 height 25
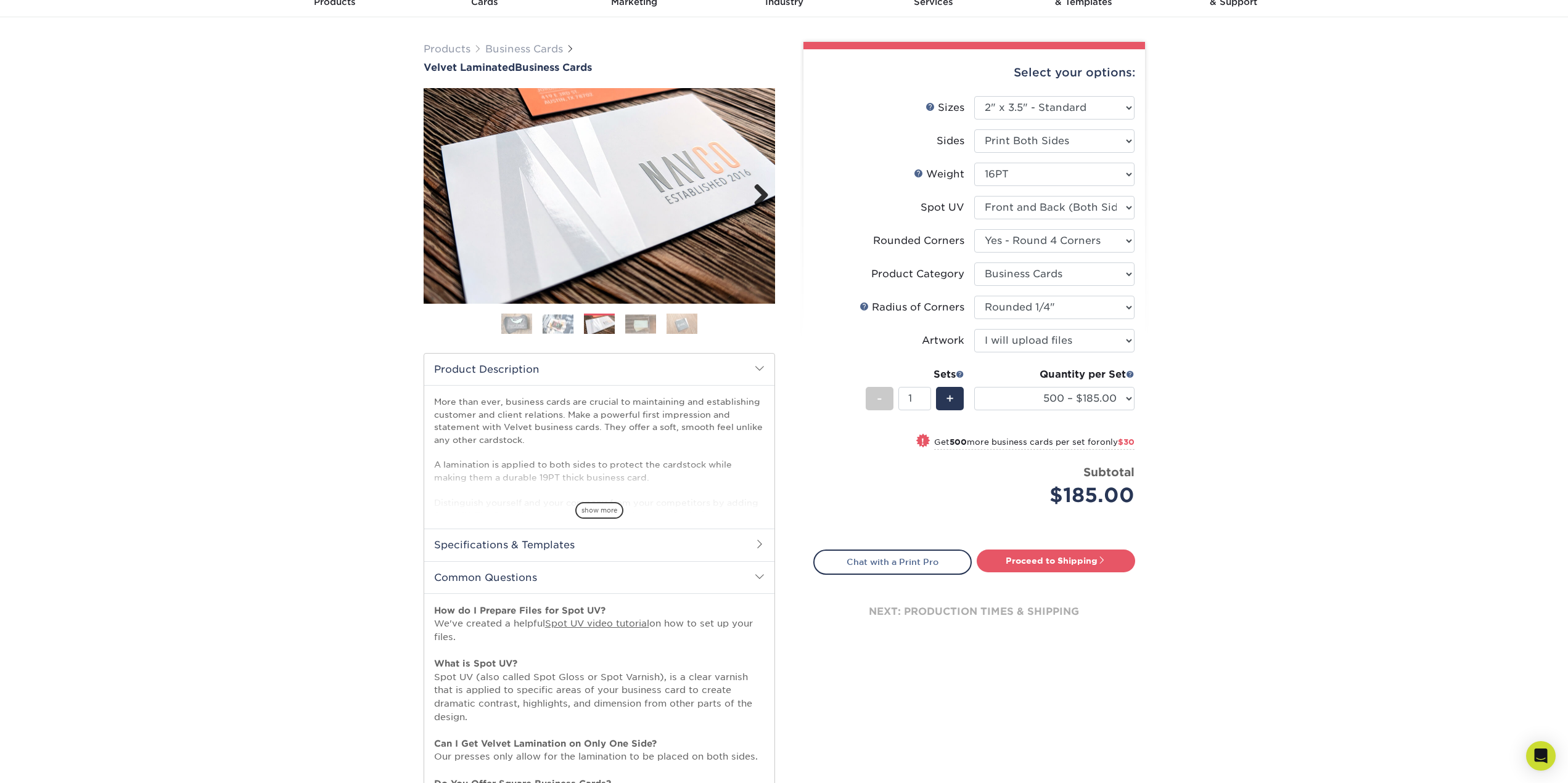
click at [755, 189] on link "Next" at bounding box center [757, 196] width 25 height 25
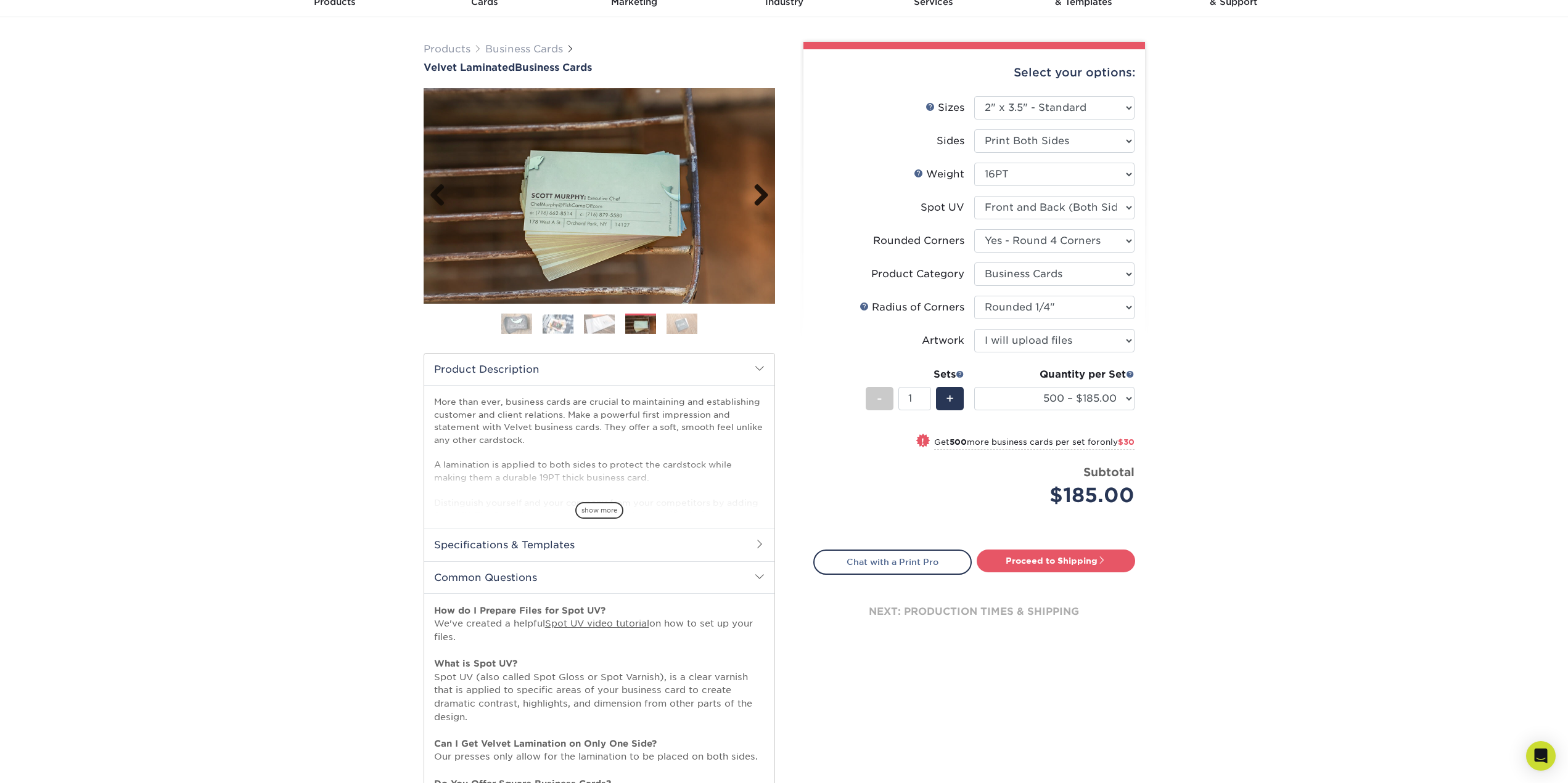
click at [755, 189] on link "Next" at bounding box center [757, 196] width 25 height 25
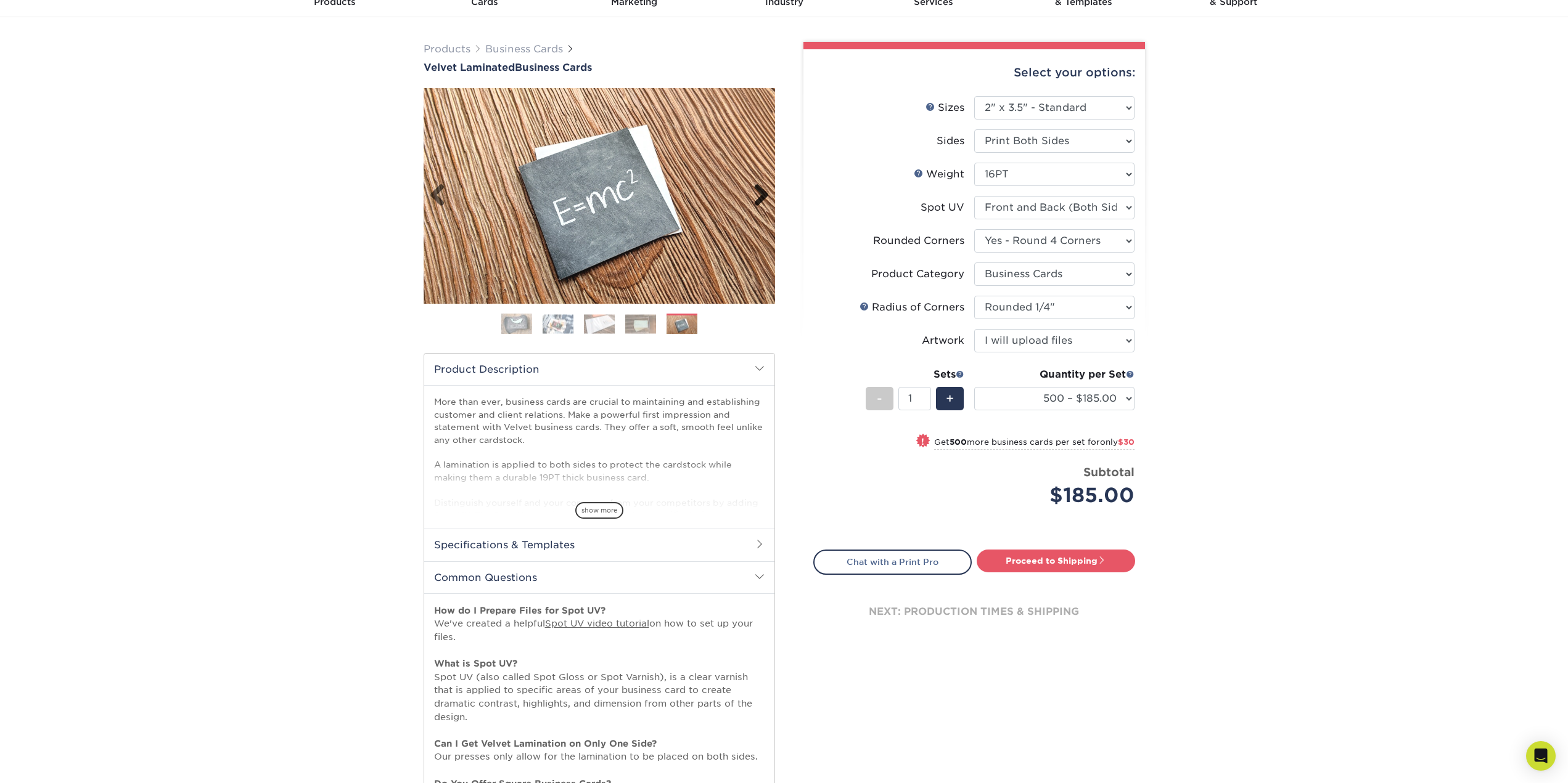
click at [755, 189] on link "Next" at bounding box center [757, 196] width 25 height 25
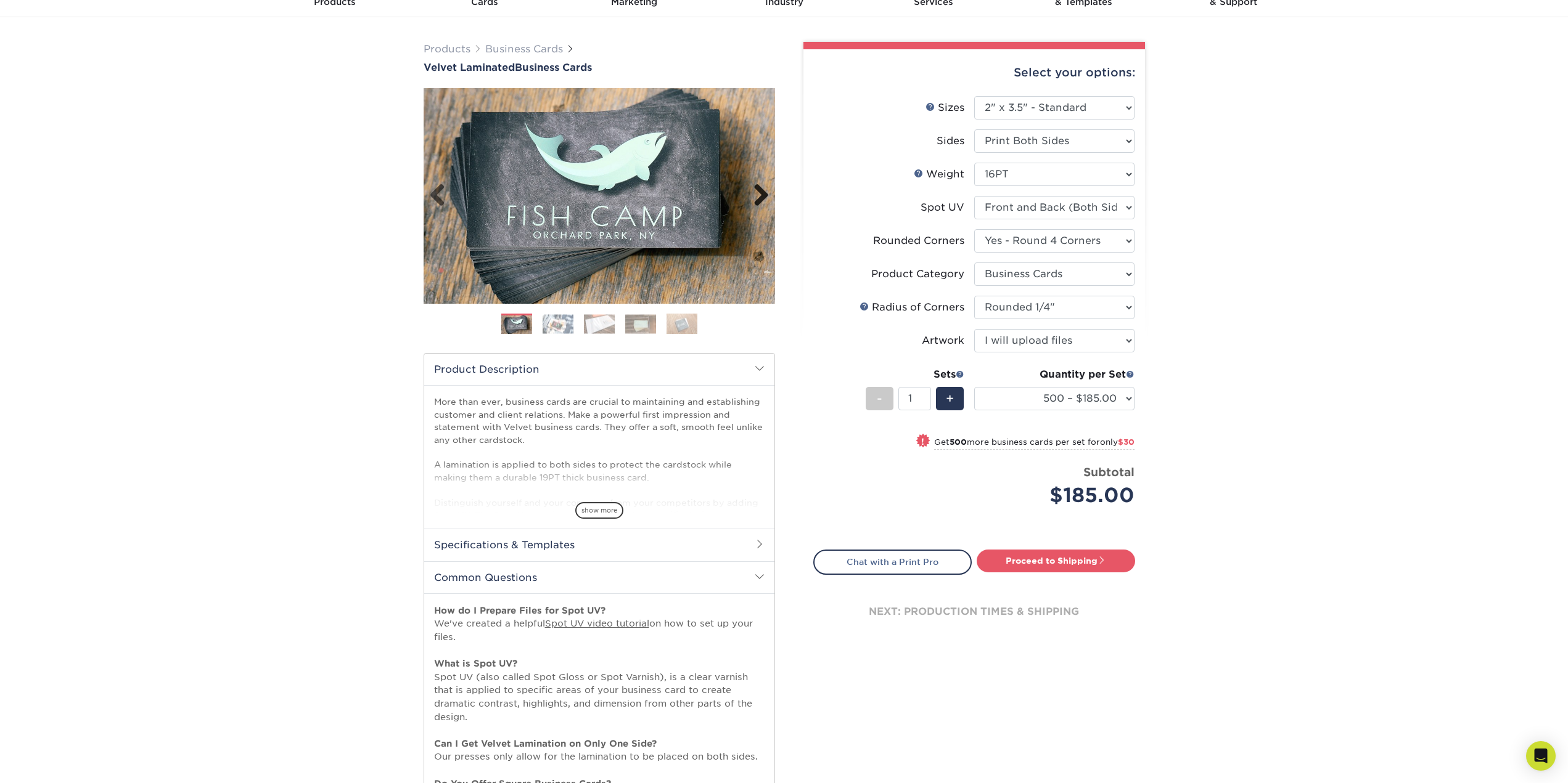
click at [755, 189] on link "Next" at bounding box center [757, 196] width 25 height 25
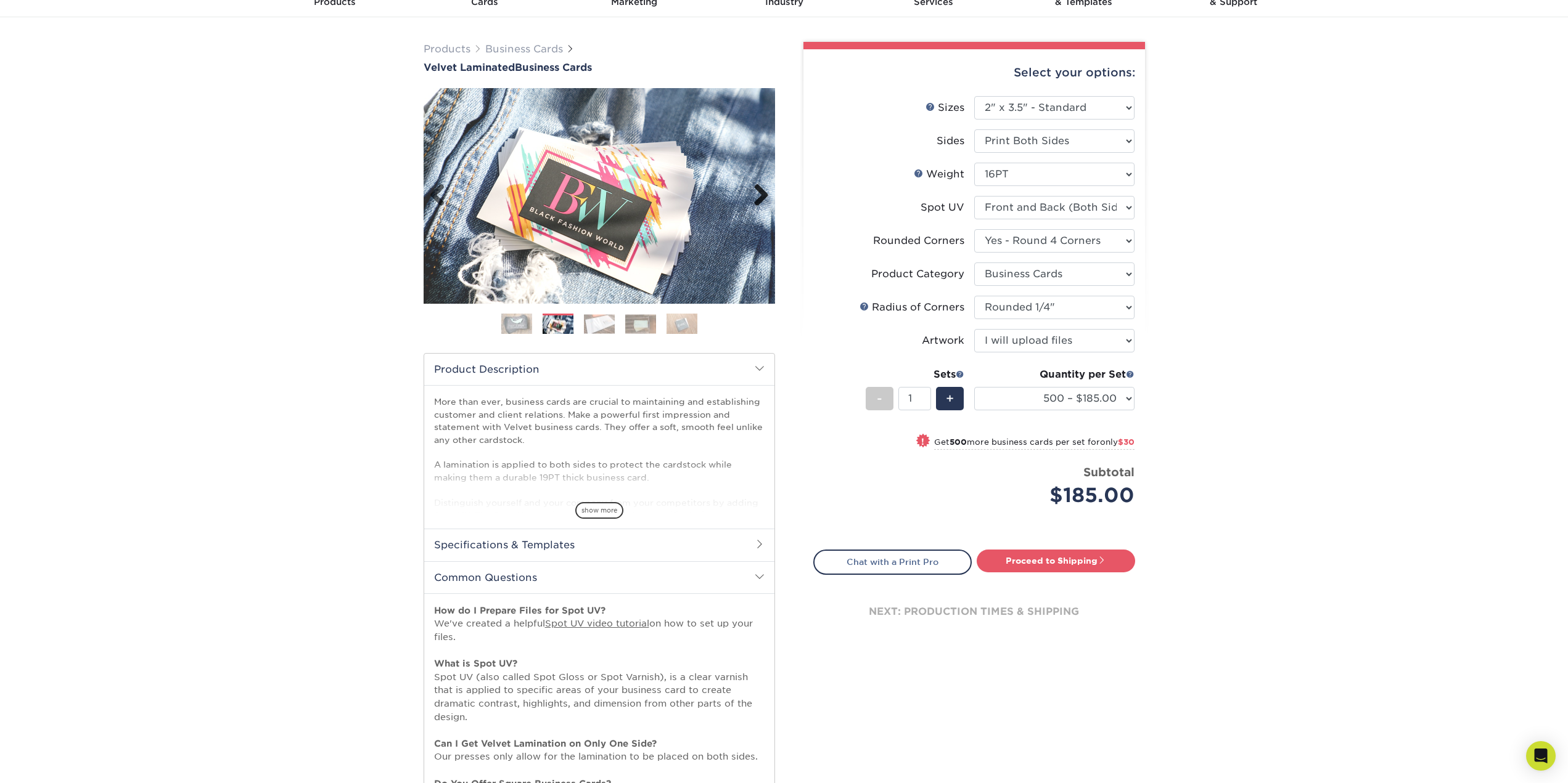
click at [755, 189] on link "Next" at bounding box center [757, 196] width 25 height 25
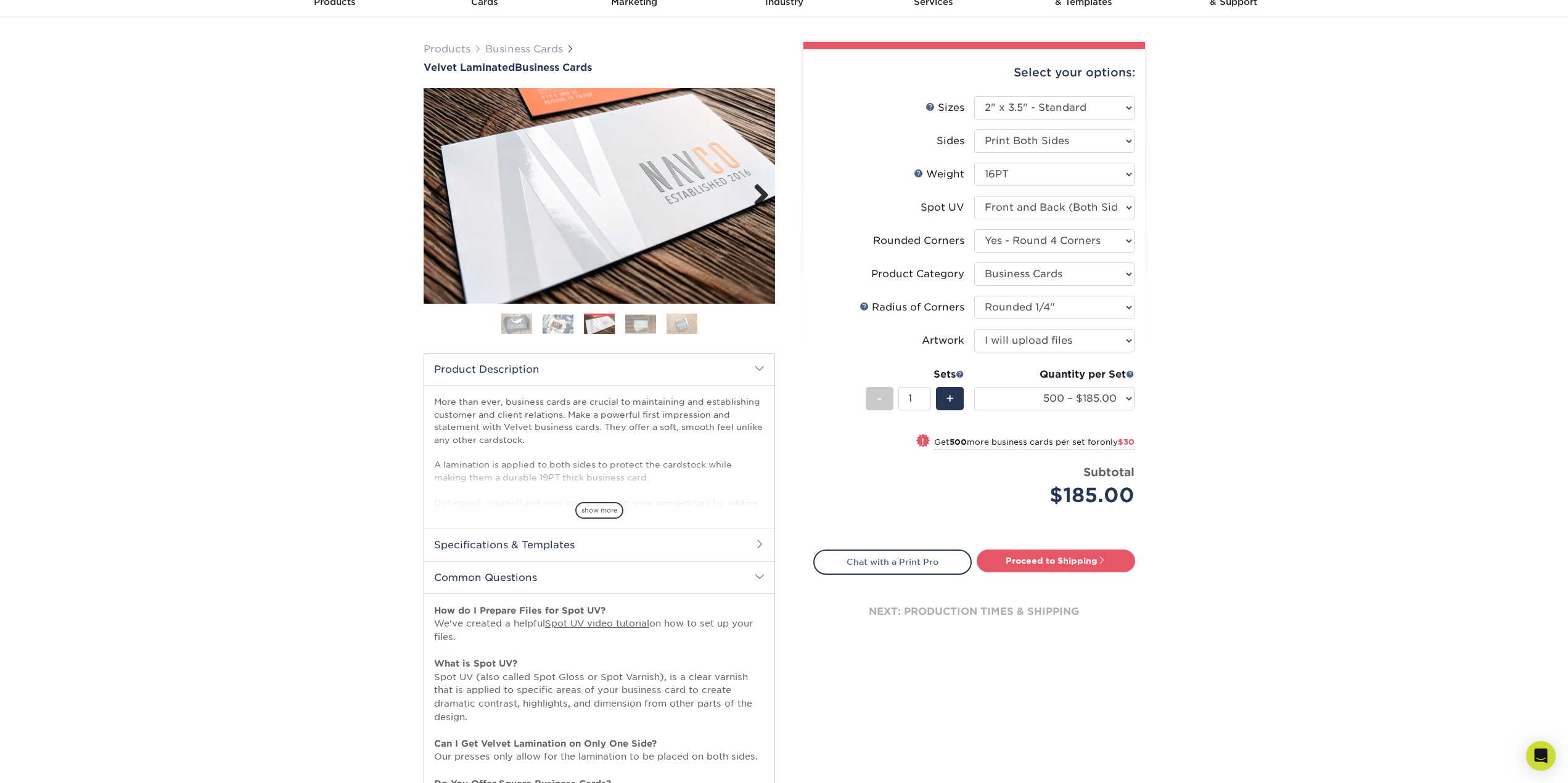
click at [755, 189] on link "Next" at bounding box center [757, 196] width 25 height 25
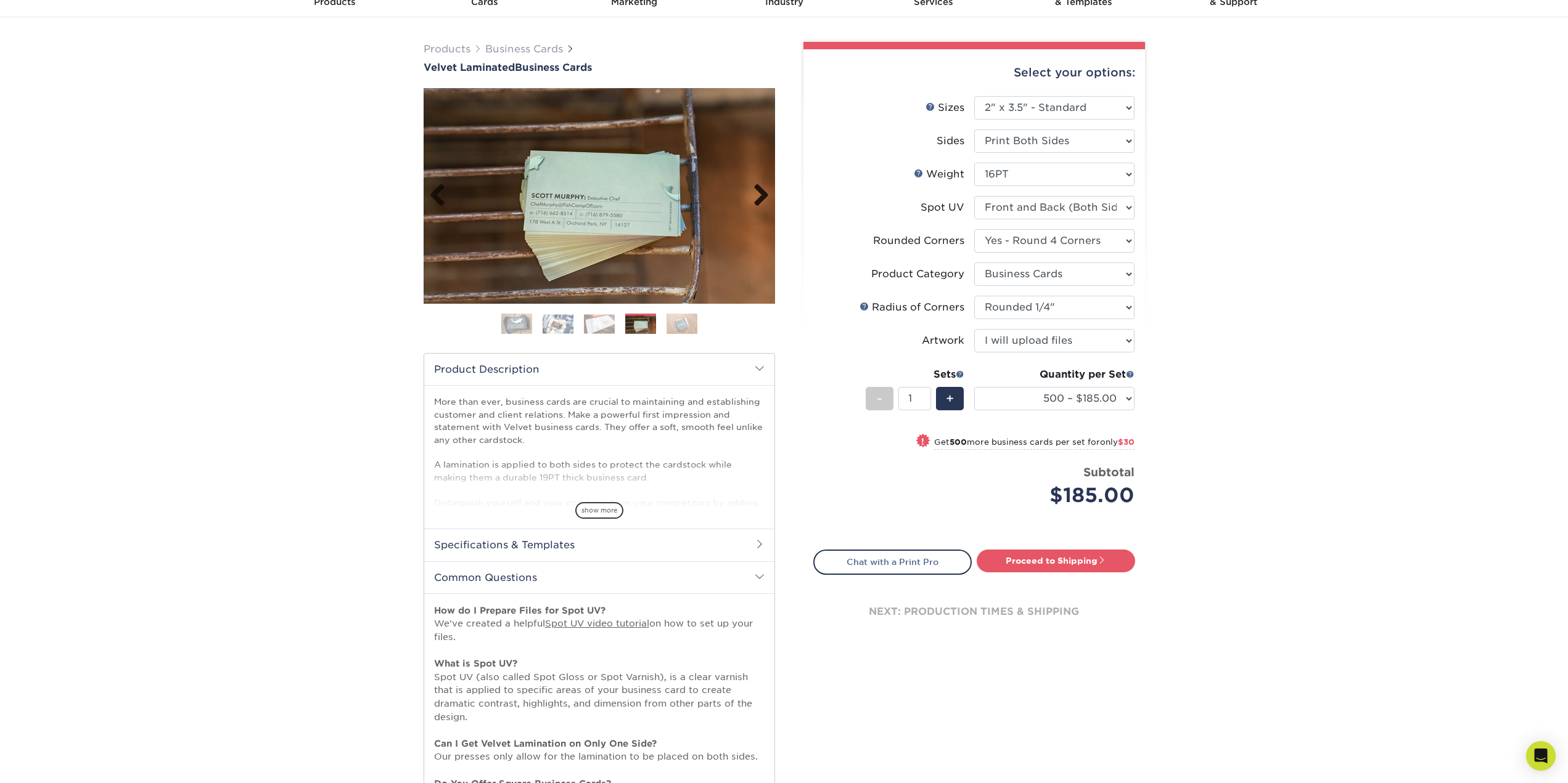
click at [755, 189] on link "Next" at bounding box center [757, 196] width 25 height 25
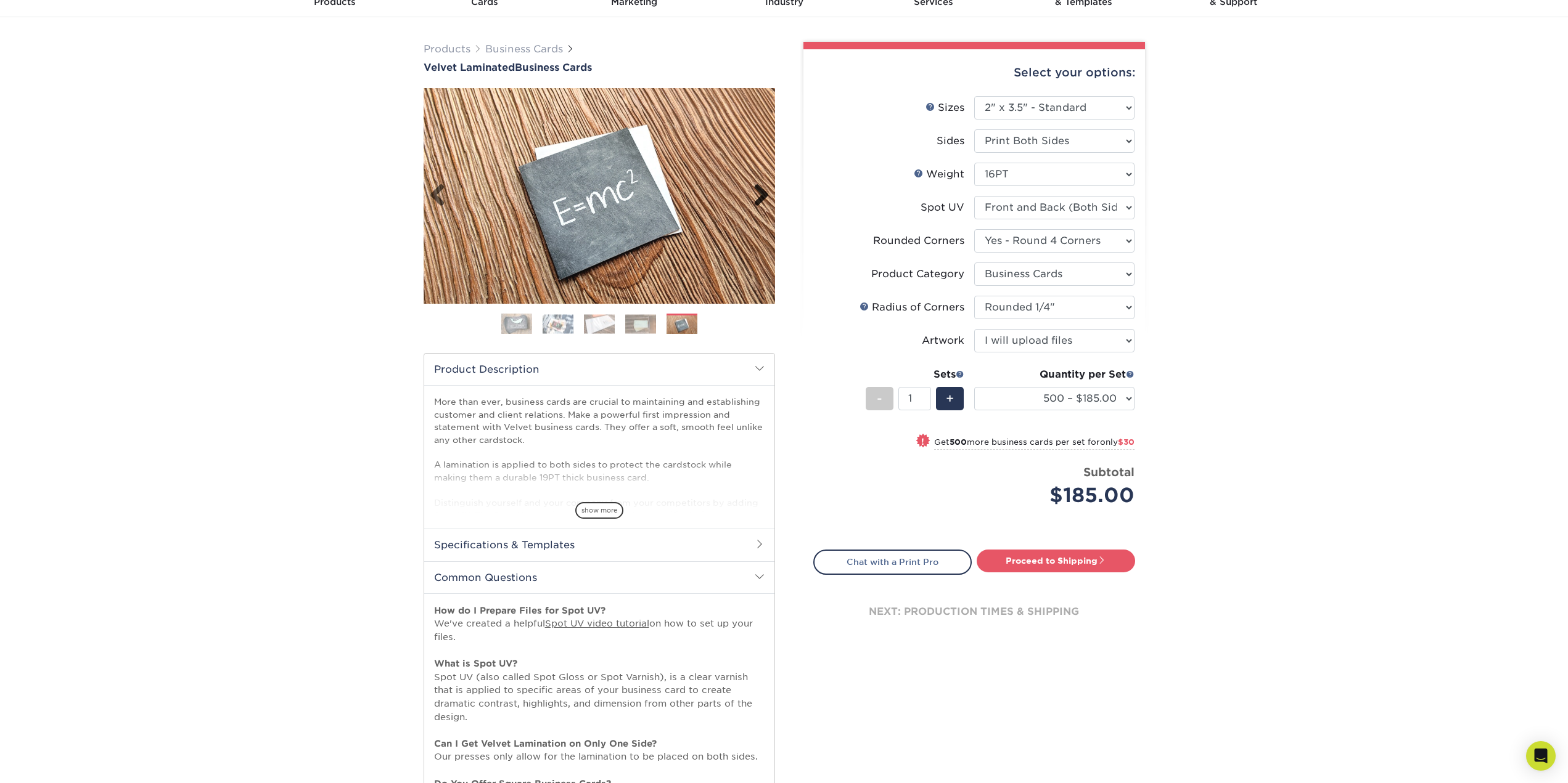
click at [755, 189] on link "Next" at bounding box center [757, 196] width 25 height 25
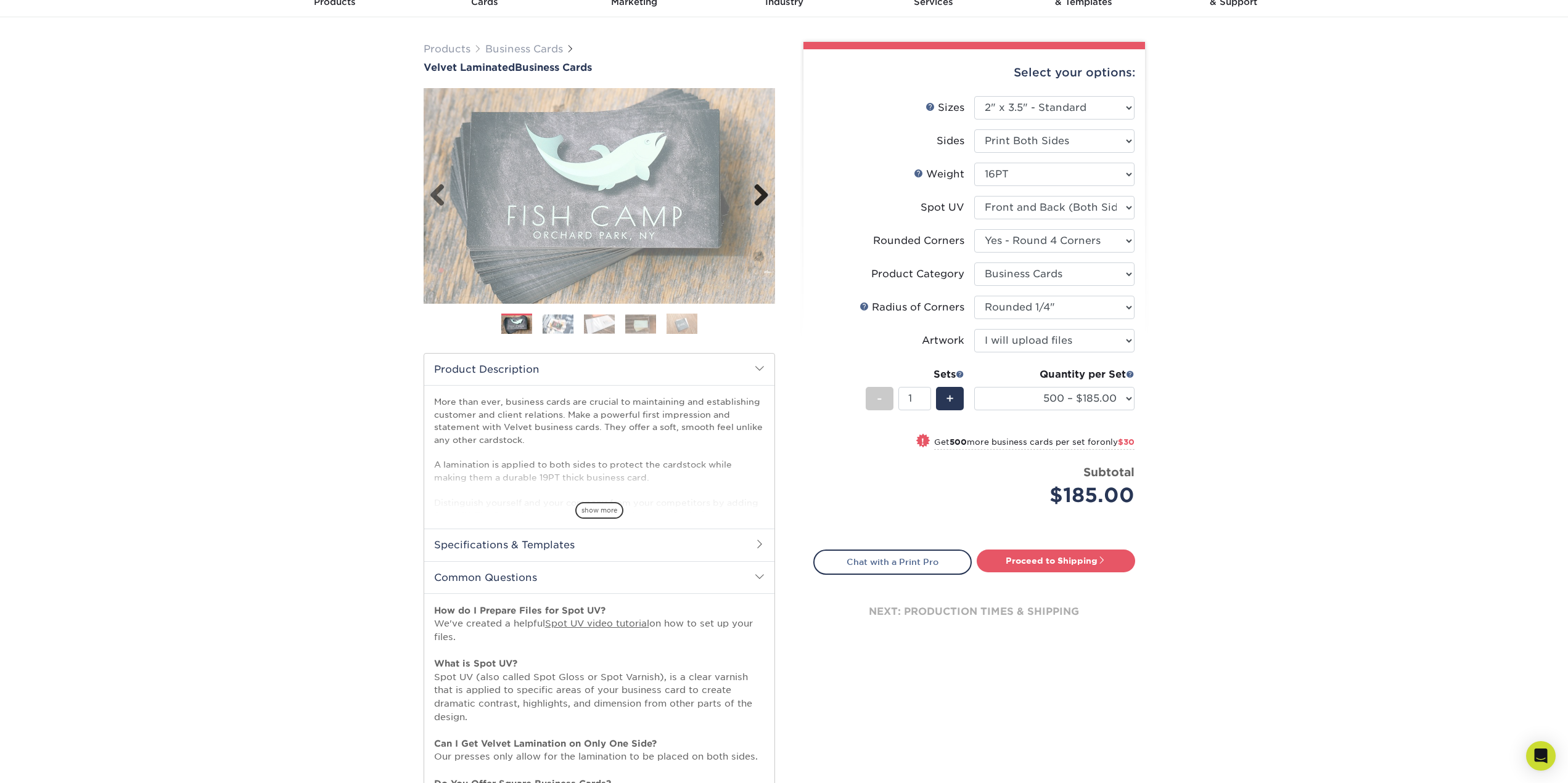
click at [755, 189] on link "Next" at bounding box center [757, 196] width 25 height 25
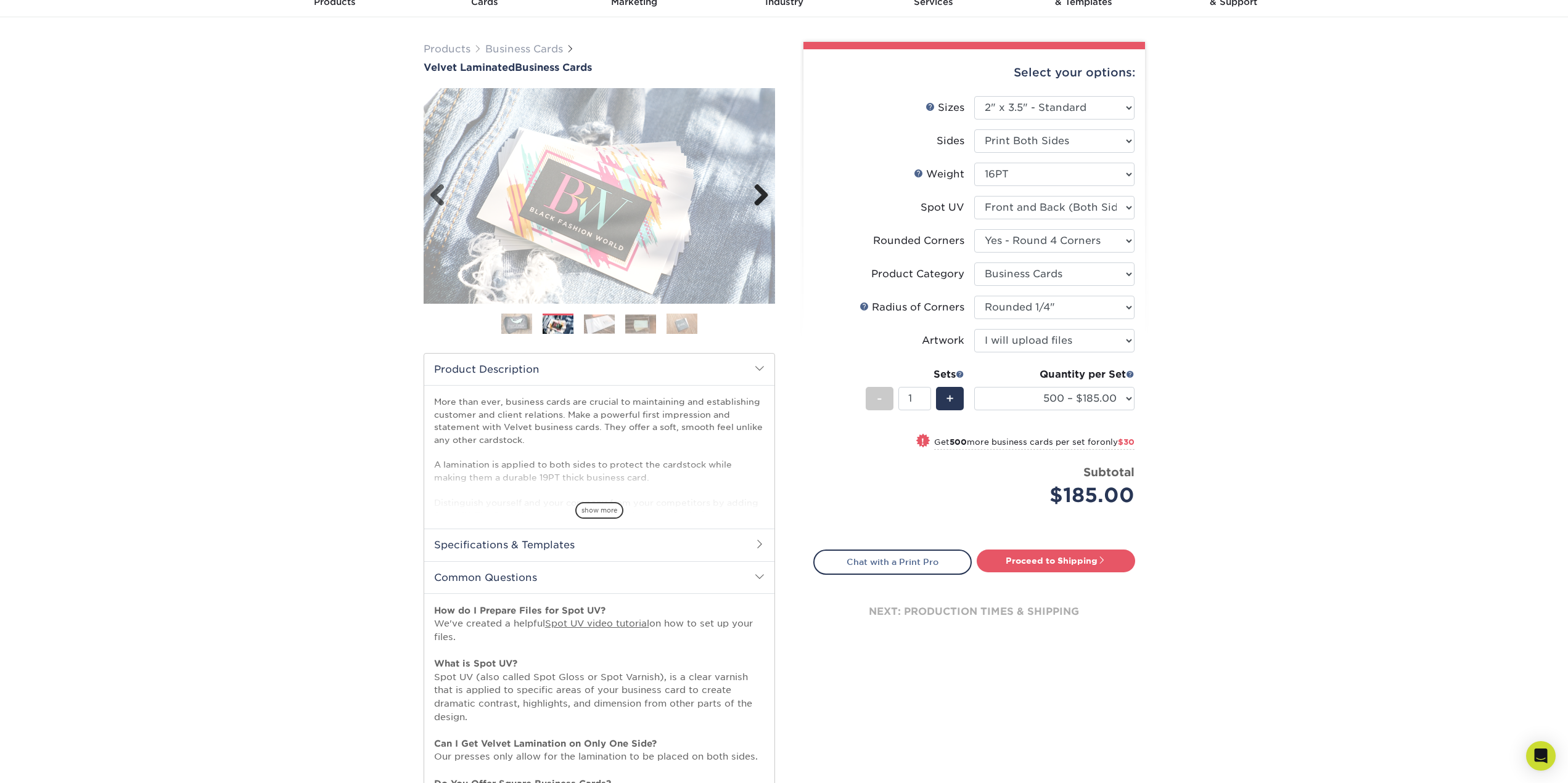
click at [755, 189] on link "Next" at bounding box center [757, 196] width 25 height 25
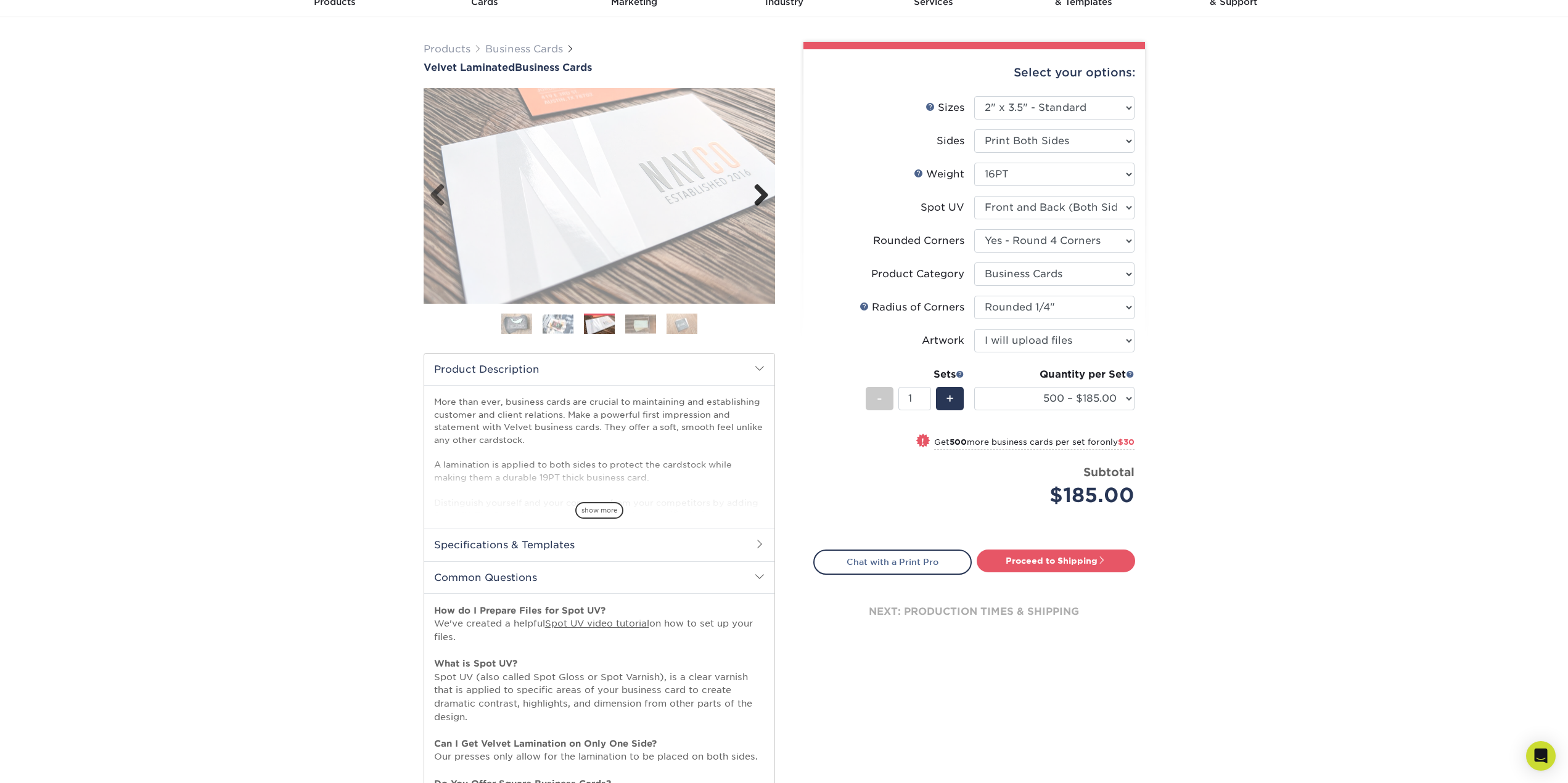
click at [755, 189] on link "Next" at bounding box center [757, 196] width 25 height 25
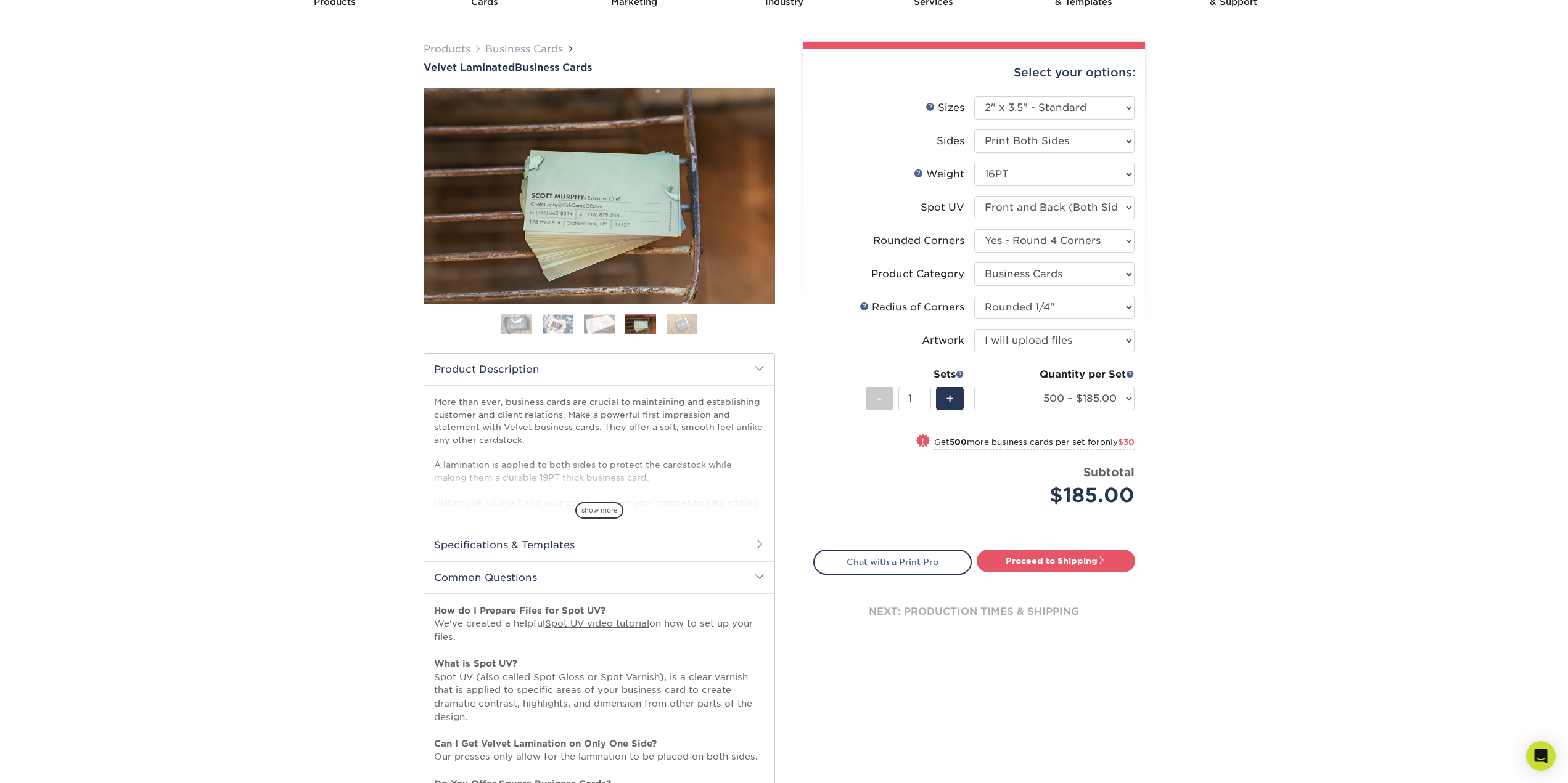
click at [1219, 313] on div "Products Business Cards Velvet Laminated Business Cards Previous Next" at bounding box center [784, 508] width 1568 height 981
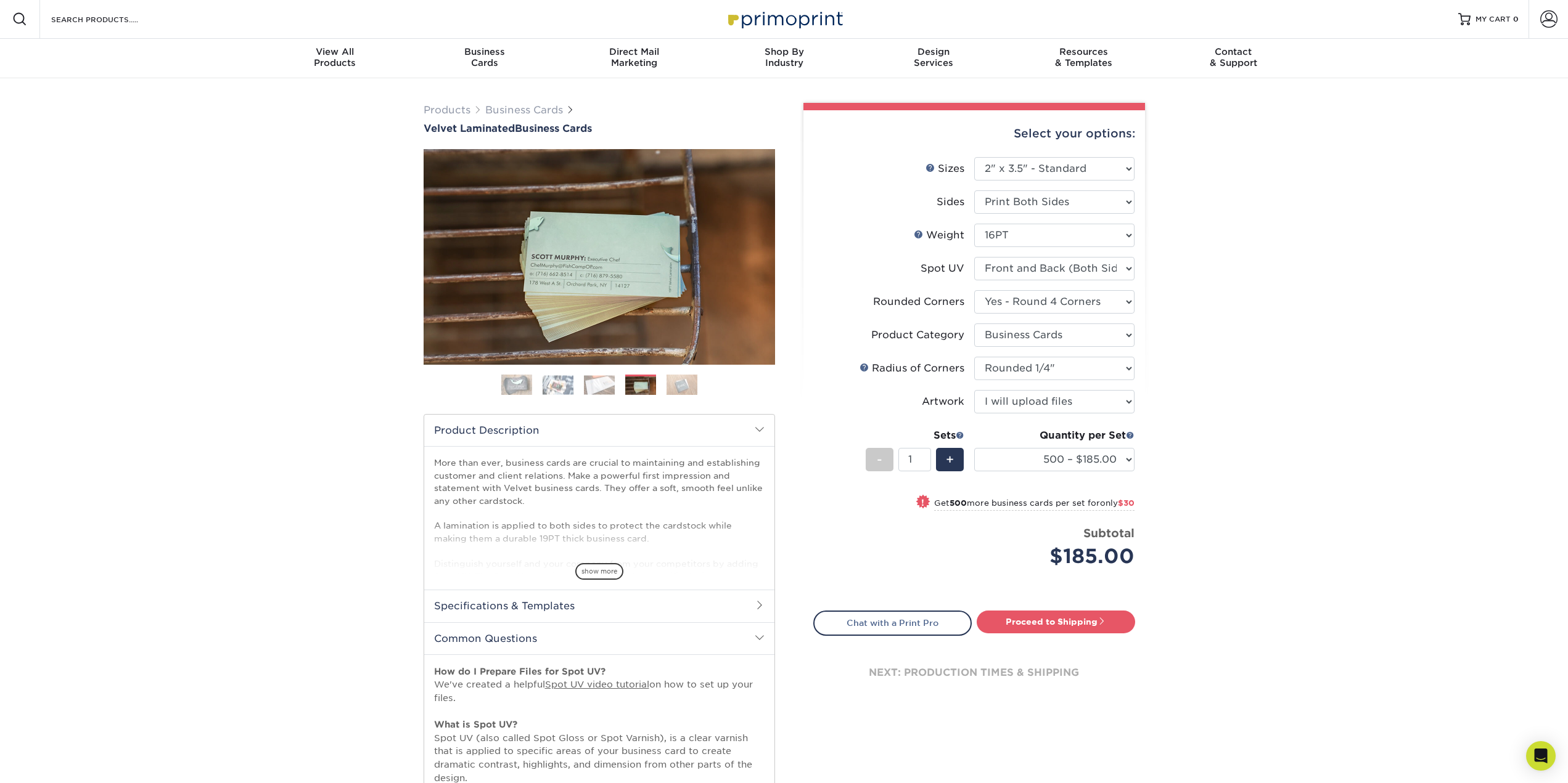
scroll to position [0, 0]
